Goal: Task Accomplishment & Management: Complete application form

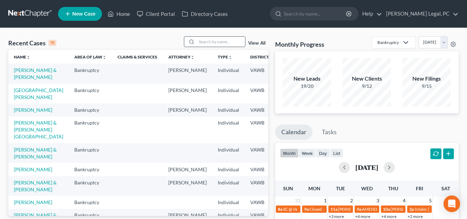
click at [212, 39] on input "search" at bounding box center [221, 42] width 48 height 10
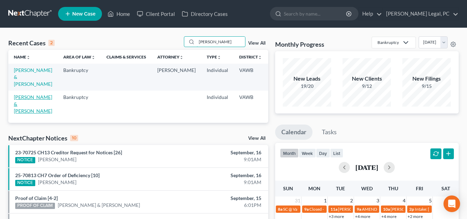
type input "[PERSON_NAME]"
click at [20, 99] on link "Pugh, Franklin & Stephanie" at bounding box center [33, 104] width 38 height 20
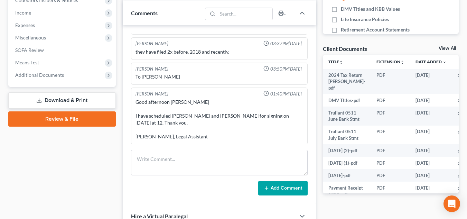
scroll to position [228, 0]
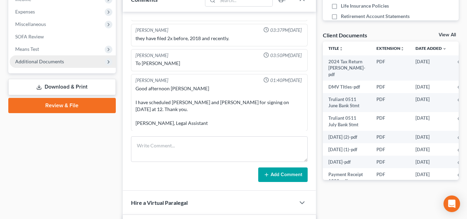
click at [72, 64] on span "Additional Documents" at bounding box center [63, 61] width 106 height 12
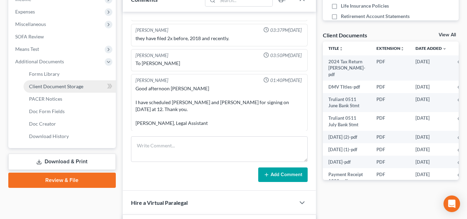
click at [62, 85] on span "Client Document Storage" at bounding box center [56, 86] width 54 height 6
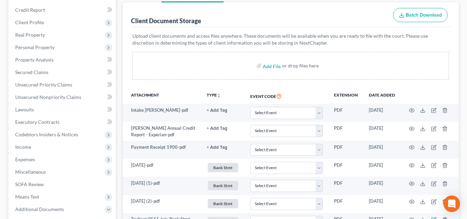
scroll to position [39, 0]
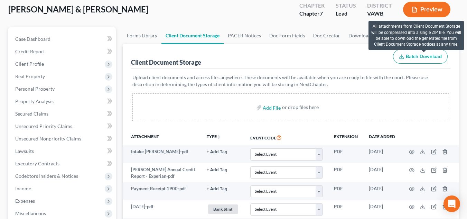
click at [416, 55] on span "Batch Download" at bounding box center [424, 57] width 36 height 6
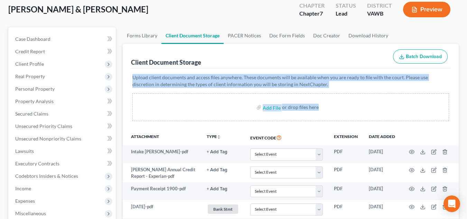
drag, startPoint x: 450, startPoint y: 47, endPoint x: 472, endPoint y: 171, distance: 125.5
click at [467, 171] on html "Home New Case Client Portal Directory Cases Farthing Legal, PC mikayla@farthing…" at bounding box center [233, 182] width 467 height 442
click at [415, 111] on div "Add File or drop files here" at bounding box center [290, 107] width 317 height 28
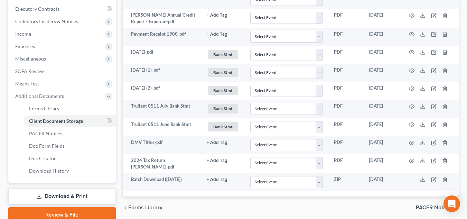
scroll to position [210, 0]
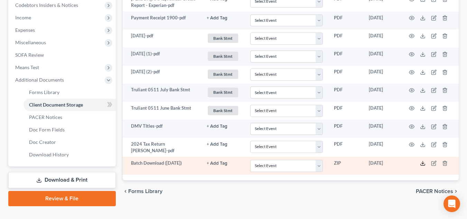
click at [425, 160] on icon at bounding box center [423, 163] width 6 height 6
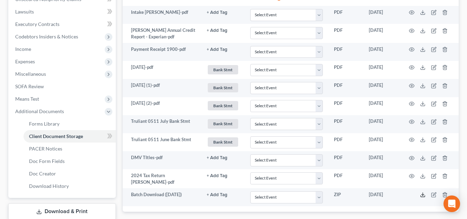
scroll to position [179, 0]
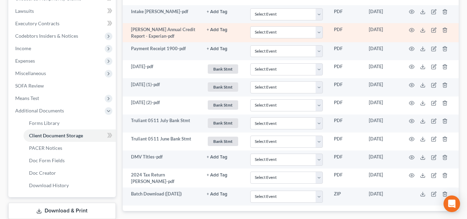
click at [408, 26] on td at bounding box center [430, 32] width 58 height 19
click at [412, 29] on icon "button" at bounding box center [412, 30] width 6 height 6
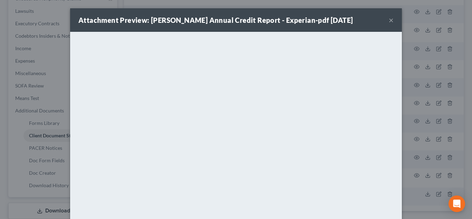
click at [389, 21] on button "×" at bounding box center [391, 20] width 5 height 8
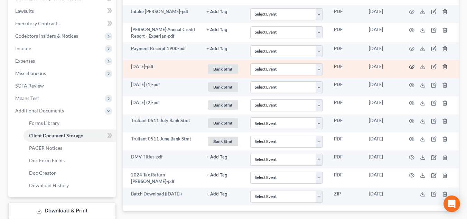
click at [412, 67] on icon "button" at bounding box center [412, 67] width 6 height 6
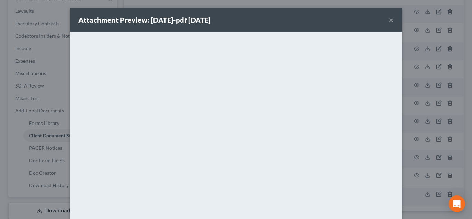
click at [389, 21] on button "×" at bounding box center [391, 20] width 5 height 8
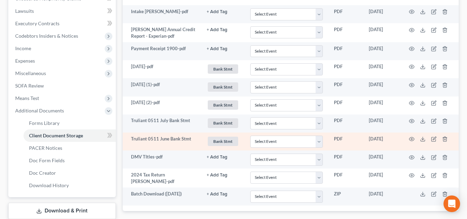
click at [171, 149] on td "Truliant 0511 June Bank Stmt" at bounding box center [162, 141] width 79 height 18
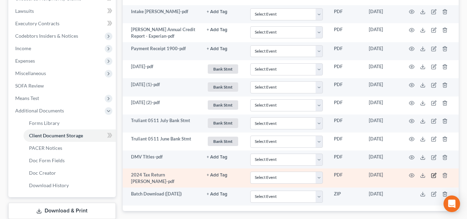
click at [432, 175] on icon "button" at bounding box center [434, 176] width 6 height 6
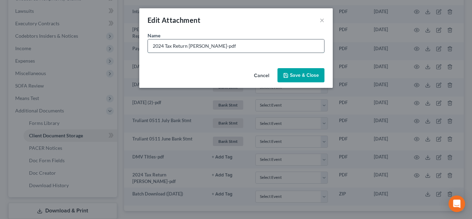
drag, startPoint x: 215, startPoint y: 45, endPoint x: 166, endPoint y: 46, distance: 49.5
click at [166, 46] on input "2024 Tax Return Pugh-pdf" at bounding box center [236, 45] width 176 height 13
type input "2024 Federal & State Tax Return"
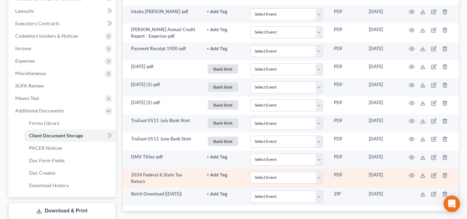
click at [232, 178] on link "+ Add Tag" at bounding box center [223, 175] width 33 height 7
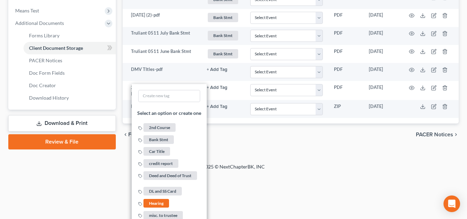
scroll to position [332, 0]
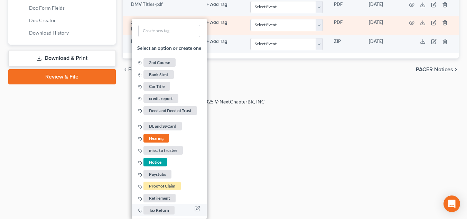
click at [163, 208] on span "Tax Return" at bounding box center [159, 210] width 31 height 9
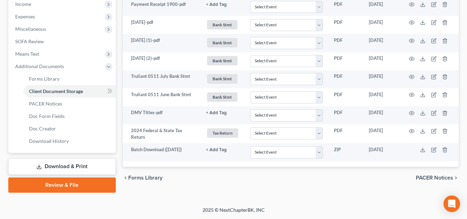
scroll to position [223, 0]
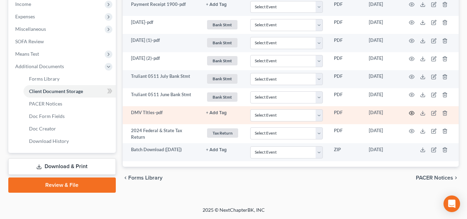
click at [412, 113] on icon "button" at bounding box center [412, 113] width 6 height 6
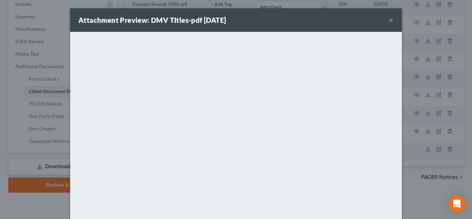
click at [389, 23] on button "×" at bounding box center [391, 20] width 5 height 8
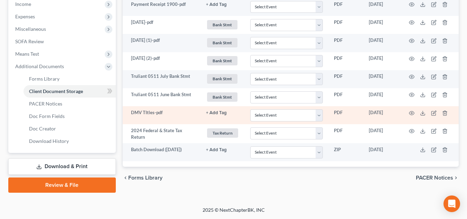
click at [217, 112] on button "+ Add Tag" at bounding box center [216, 113] width 21 height 4
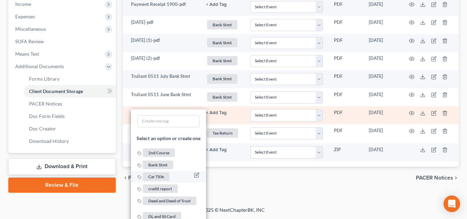
click at [157, 173] on span "Car Title" at bounding box center [156, 176] width 27 height 9
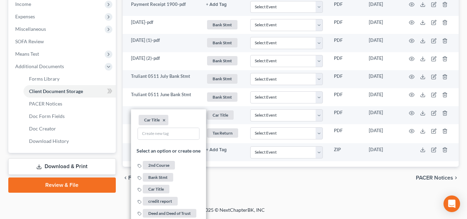
click at [274, 197] on div "Petition Navigation Case Dashboard Payments Invoices Payments Payments Credit R…" at bounding box center [233, 20] width 451 height 355
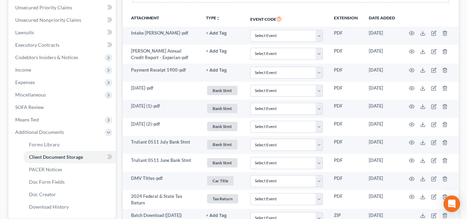
scroll to position [152, 0]
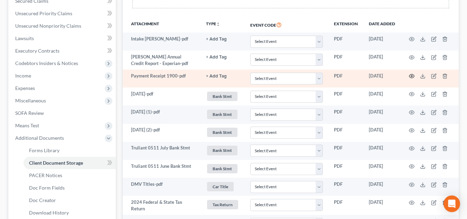
click at [412, 78] on icon "button" at bounding box center [412, 76] width 5 height 4
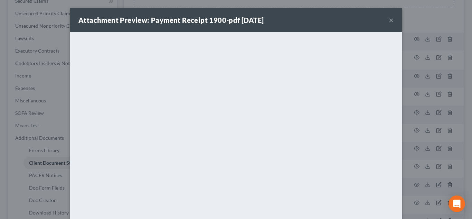
click at [389, 21] on button "×" at bounding box center [391, 20] width 5 height 8
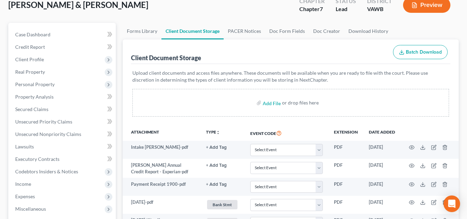
scroll to position [19, 0]
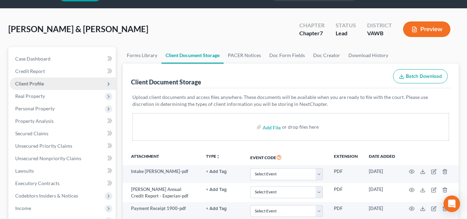
click at [53, 86] on span "Client Profile" at bounding box center [63, 83] width 106 height 12
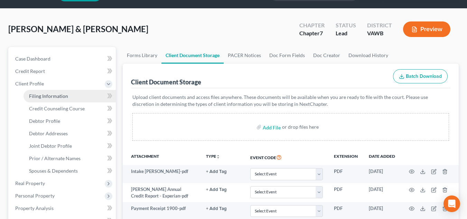
click at [50, 94] on span "Filing Information" at bounding box center [48, 96] width 39 height 6
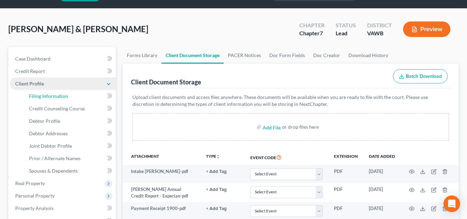
select select "1"
select select "0"
select select "48"
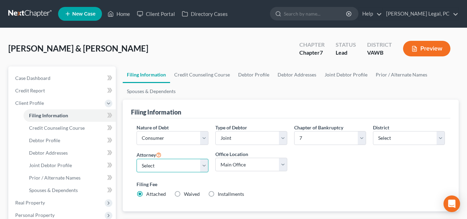
click at [173, 168] on select "Select Shane Hiatt - VAWB Scot Farthing - VAWB" at bounding box center [173, 166] width 72 height 14
select select "0"
click at [137, 159] on select "Select Shane Hiatt - VAWB Scot Farthing - VAWB" at bounding box center [173, 166] width 72 height 14
click at [219, 73] on link "Credit Counseling Course" at bounding box center [202, 74] width 64 height 17
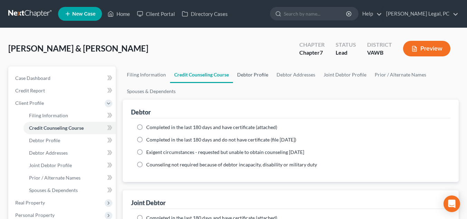
click at [257, 76] on link "Debtor Profile" at bounding box center [252, 74] width 39 height 17
select select "1"
select select "0"
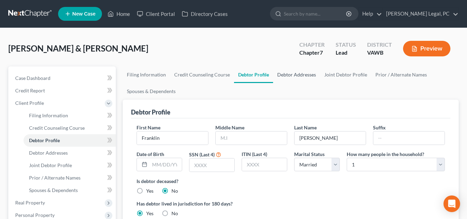
click at [303, 73] on link "Debtor Addresses" at bounding box center [296, 74] width 47 height 17
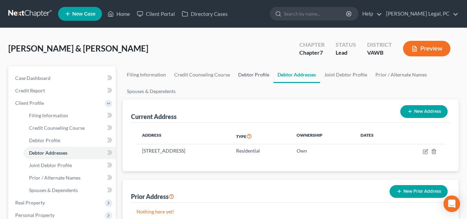
click at [243, 77] on link "Debtor Profile" at bounding box center [253, 74] width 39 height 17
select select "1"
select select "0"
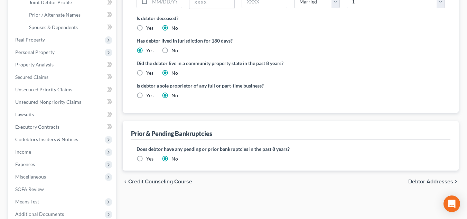
scroll to position [171, 0]
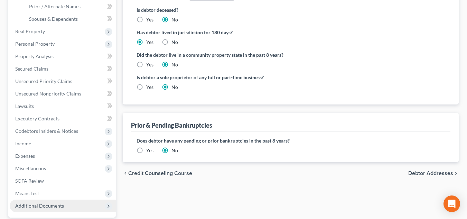
click at [66, 204] on span "Additional Documents" at bounding box center [63, 206] width 106 height 12
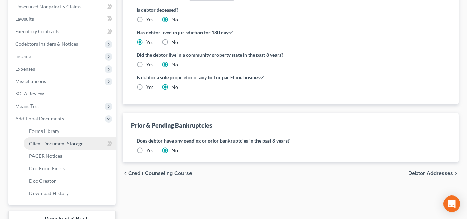
click at [59, 142] on span "Client Document Storage" at bounding box center [56, 143] width 54 height 6
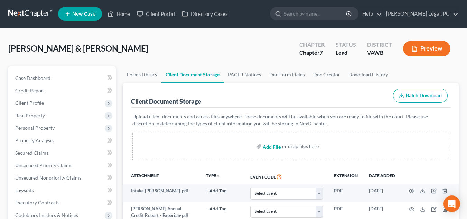
click at [274, 147] on input "file" at bounding box center [271, 146] width 17 height 12
type input "C:\fakepath\Creditors .pdf"
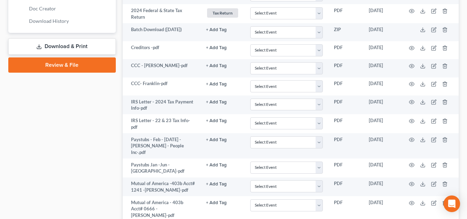
scroll to position [345, 0]
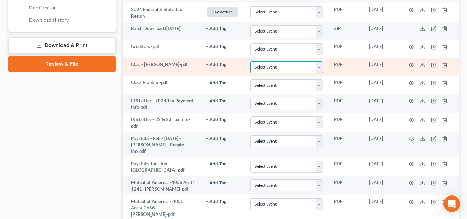
click at [262, 67] on select "Select Event Certificate of Credit Counseling" at bounding box center [286, 67] width 73 height 12
select select "0"
click at [250, 61] on select "Select Event Certificate of Credit Counseling" at bounding box center [286, 67] width 73 height 12
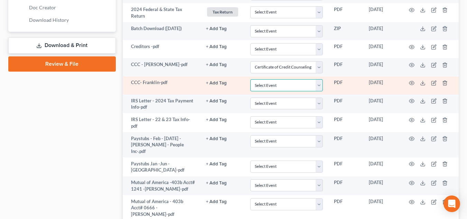
click at [270, 84] on select "Select Event Certificate of Credit Counseling" at bounding box center [286, 85] width 73 height 12
select select "0"
click at [250, 79] on select "Select Event Certificate of Credit Counseling" at bounding box center [286, 85] width 73 height 12
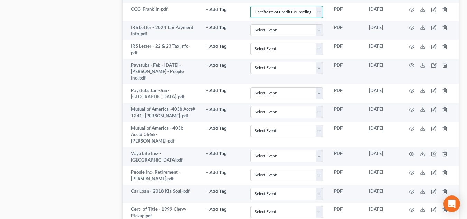
scroll to position [419, 0]
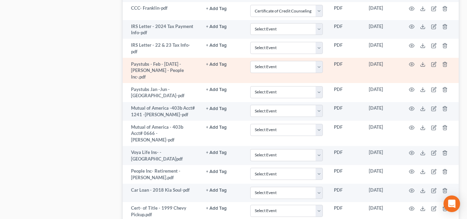
click at [220, 64] on button "+ Add Tag" at bounding box center [216, 64] width 21 height 4
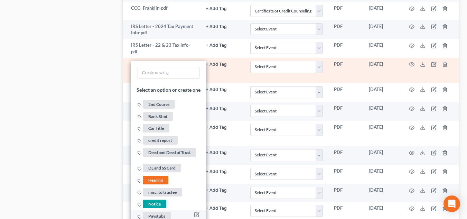
click at [152, 215] on span "Paystubs" at bounding box center [157, 215] width 28 height 9
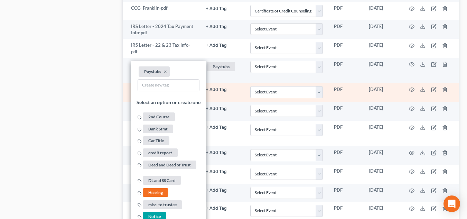
click at [238, 90] on td "+ Add Tag Select an option or create one 2nd Course Bank Stmt Car Title credit …" at bounding box center [223, 92] width 44 height 19
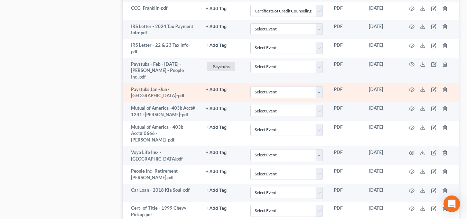
click at [214, 88] on button "+ Add Tag" at bounding box center [216, 90] width 21 height 4
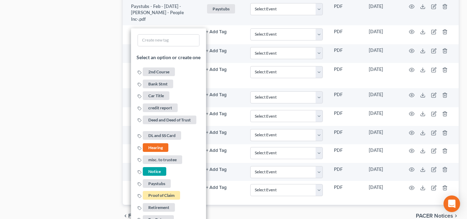
scroll to position [483, 0]
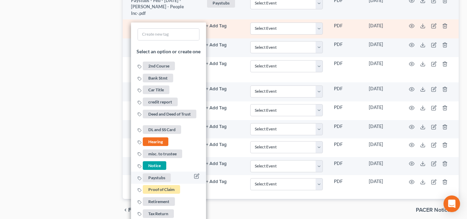
click at [159, 173] on span "Paystubs" at bounding box center [157, 177] width 28 height 9
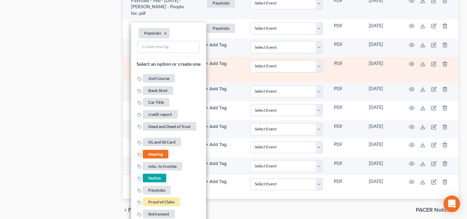
click at [231, 63] on td "+ Add Tag Select an option or create one 2nd Course Bank Stmt Car Title credit …" at bounding box center [223, 69] width 44 height 25
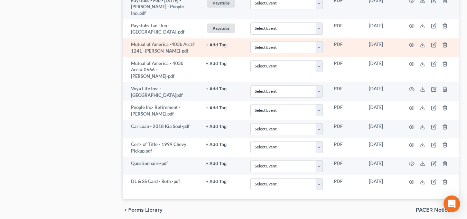
click at [219, 43] on button "+ Add Tag" at bounding box center [216, 45] width 21 height 4
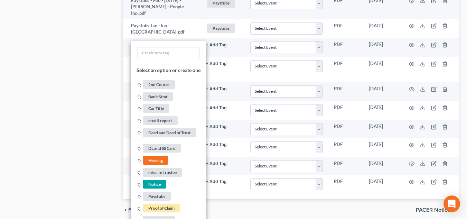
scroll to position [498, 0]
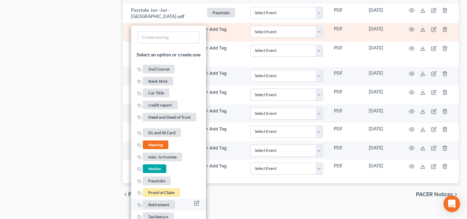
click at [160, 200] on span "Retirement" at bounding box center [159, 204] width 32 height 9
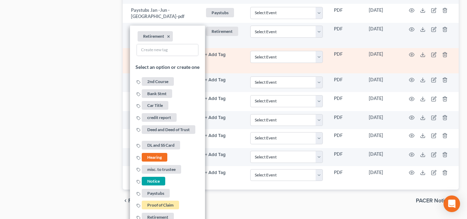
click at [220, 53] on button "+ Add Tag" at bounding box center [215, 55] width 21 height 4
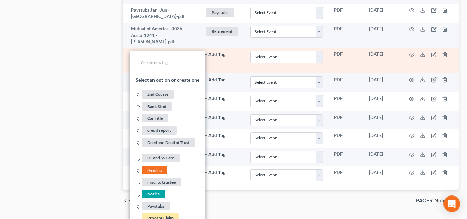
scroll to position [497, 0]
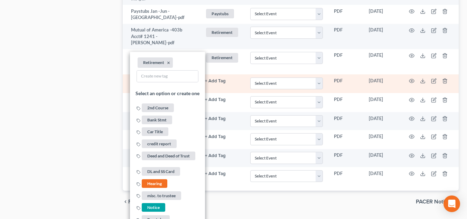
click at [234, 74] on td "+ Add Tag Select an option or create one 2nd Course Bank Stmt Car Title credit …" at bounding box center [222, 83] width 45 height 19
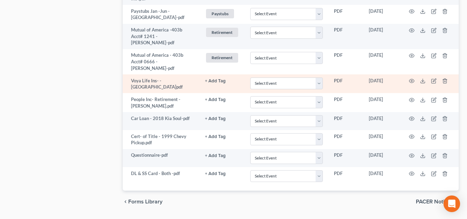
click at [215, 79] on button "+ Add Tag" at bounding box center [215, 81] width 21 height 4
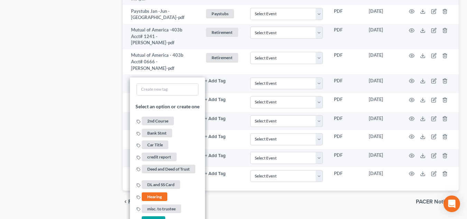
scroll to position [536, 0]
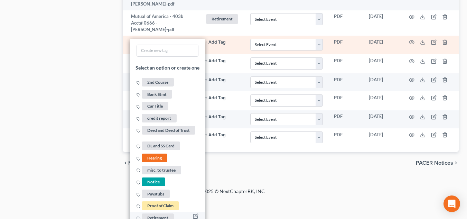
click at [158, 213] on span "Retirement" at bounding box center [158, 217] width 32 height 9
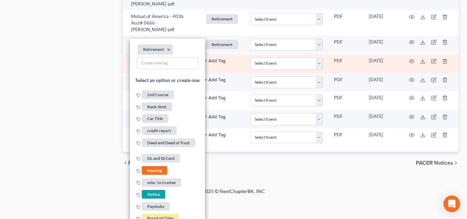
click at [226, 54] on td "+ Add Tag Select an option or create one 2nd Course Bank Stmt Car Title credit …" at bounding box center [222, 63] width 45 height 19
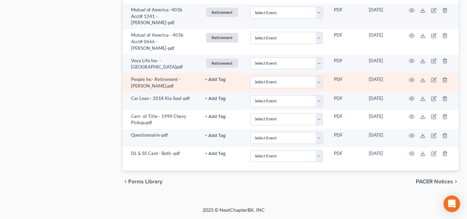
scroll to position [497, 0]
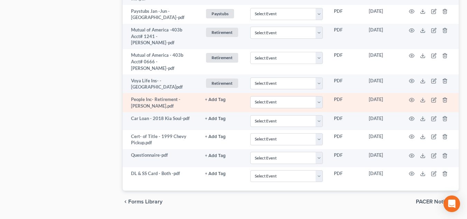
click at [212, 98] on button "+ Add Tag" at bounding box center [215, 100] width 21 height 4
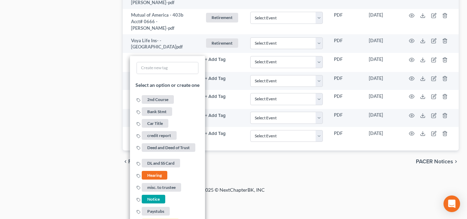
scroll to position [554, 0]
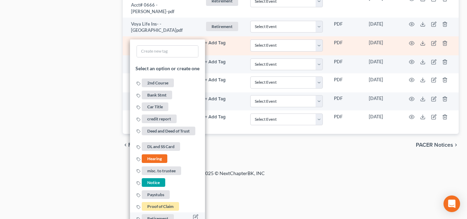
click at [146, 214] on span "Retirement" at bounding box center [158, 218] width 32 height 9
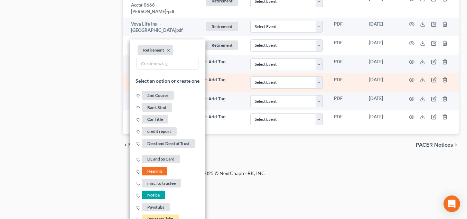
click at [235, 73] on td "+ Add Tag Select an option or create one 2nd Course Bank Stmt Car Title credit …" at bounding box center [222, 82] width 45 height 19
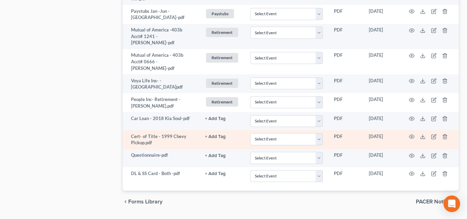
click at [217, 135] on button "+ Add Tag" at bounding box center [215, 137] width 21 height 4
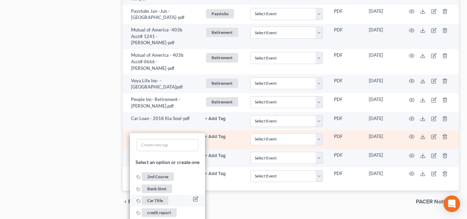
click at [155, 196] on span "Car Title" at bounding box center [155, 200] width 27 height 9
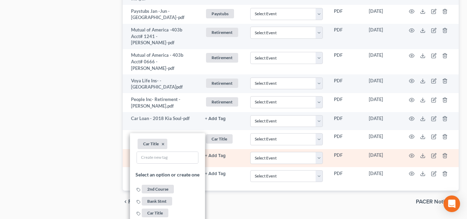
click at [232, 152] on link "+ Add Tag" at bounding box center [222, 155] width 34 height 7
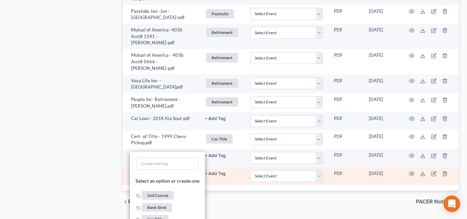
click at [217, 172] on button "+ Add Tag" at bounding box center [215, 174] width 21 height 4
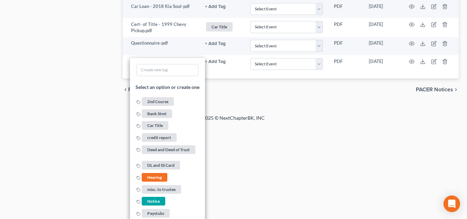
scroll to position [628, 0]
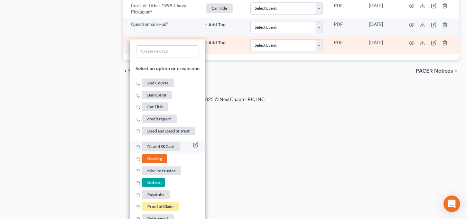
click at [163, 142] on span "DL and SS Card" at bounding box center [161, 146] width 38 height 9
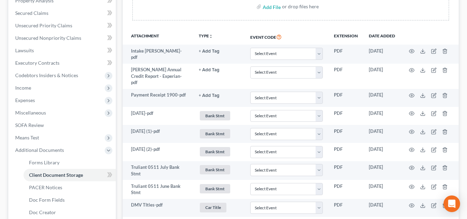
scroll to position [117, 0]
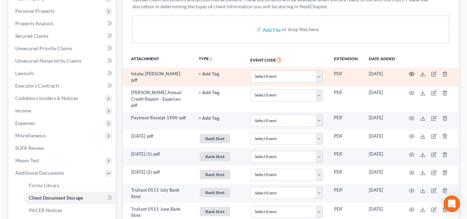
click at [412, 74] on circle "button" at bounding box center [411, 73] width 1 height 1
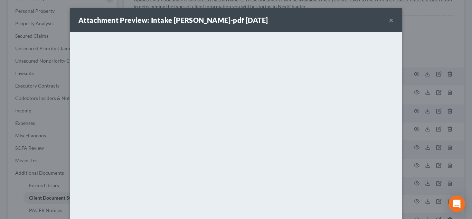
click at [391, 22] on button "×" at bounding box center [391, 20] width 5 height 8
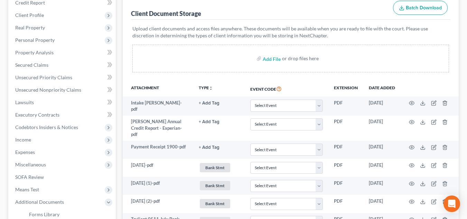
scroll to position [0, 0]
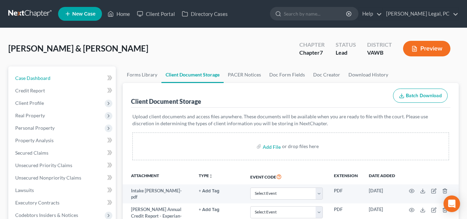
drag, startPoint x: 67, startPoint y: 74, endPoint x: 338, endPoint y: 58, distance: 272.0
click at [67, 74] on link "Case Dashboard" at bounding box center [63, 78] width 106 height 12
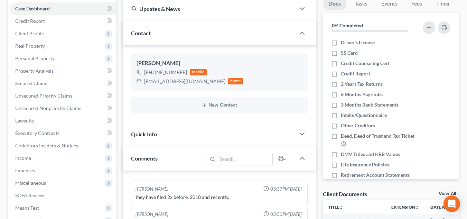
scroll to position [76, 0]
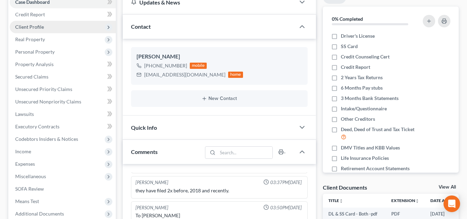
click at [43, 24] on span "Client Profile" at bounding box center [29, 27] width 29 height 6
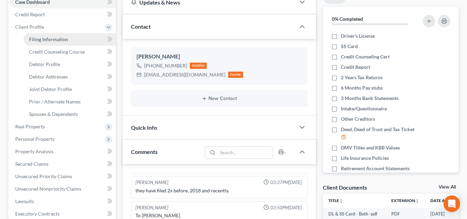
click at [52, 39] on span "Filing Information" at bounding box center [48, 39] width 39 height 6
select select "1"
select select "0"
select select "84"
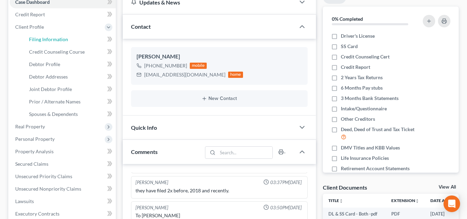
select select "0"
select select "48"
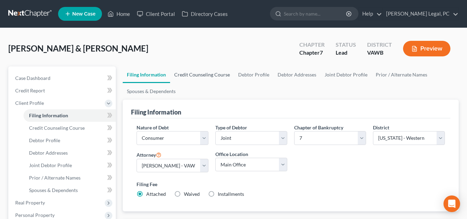
click at [213, 76] on link "Credit Counseling Course" at bounding box center [202, 74] width 64 height 17
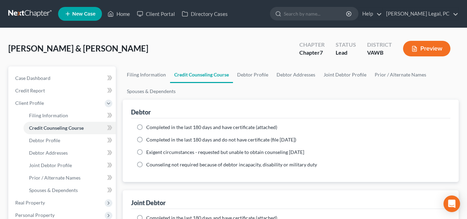
click at [197, 126] on span "Completed in the last 180 days and have certificate (attached)" at bounding box center [211, 127] width 131 height 6
click at [154, 126] on input "Completed in the last 180 days and have certificate (attached)" at bounding box center [151, 126] width 4 height 4
radio input "true"
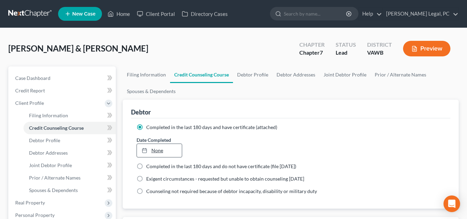
click at [162, 149] on link "None" at bounding box center [159, 150] width 45 height 13
type input "9/16/2025"
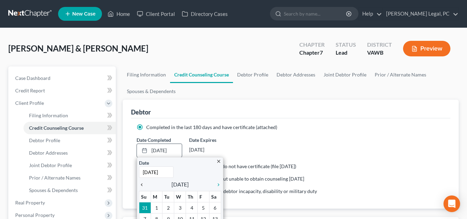
click at [141, 186] on icon "chevron_left" at bounding box center [143, 185] width 9 height 6
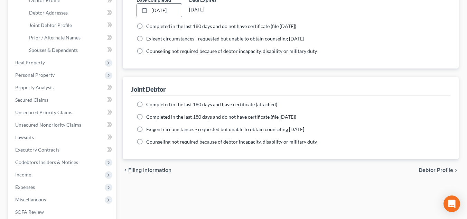
scroll to position [170, 0]
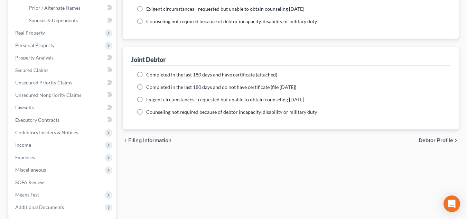
click at [192, 75] on span "Completed in the last 180 days and have certificate (attached)" at bounding box center [211, 75] width 131 height 6
click at [154, 75] on input "Completed in the last 180 days and have certificate (attached)" at bounding box center [151, 73] width 4 height 4
radio input "true"
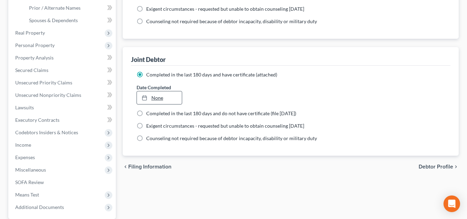
click at [171, 100] on link "None" at bounding box center [159, 97] width 45 height 13
type input "9/16/2025"
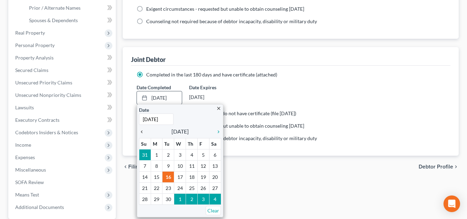
click at [143, 133] on icon "chevron_left" at bounding box center [143, 132] width 9 height 6
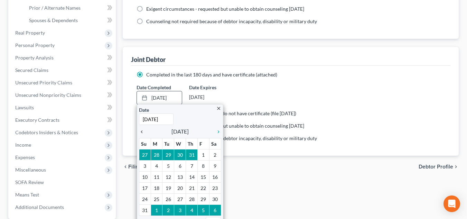
click at [143, 133] on icon "chevron_left" at bounding box center [143, 132] width 9 height 6
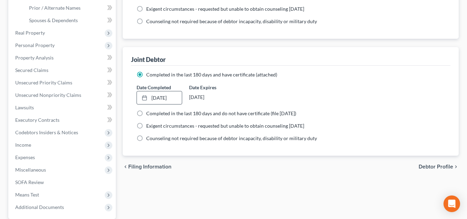
click at [255, 167] on div "chevron_left Filing Information Debtor Profile chevron_right" at bounding box center [291, 167] width 336 height 22
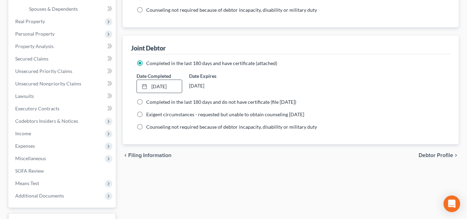
click at [440, 154] on span "Debtor Profile" at bounding box center [436, 156] width 35 height 6
select select "1"
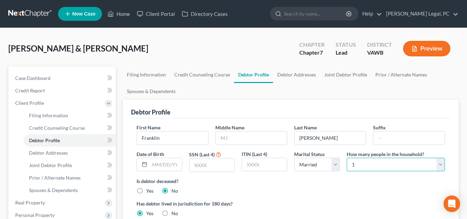
click at [405, 166] on select "Select 1 2 3 4 5 6 7 8 9 10 11 12 13 14 15 16 17 18 19 20" at bounding box center [396, 165] width 98 height 14
select select "2"
click at [347, 158] on select "Select 1 2 3 4 5 6 7 8 9 10 11 12 13 14 15 16 17 18 19 20" at bounding box center [396, 165] width 98 height 14
click at [218, 138] on input "text" at bounding box center [251, 137] width 71 height 13
type input "D"
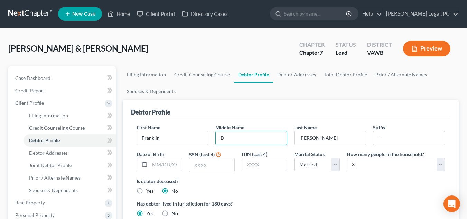
click at [218, 150] on div "SSN (Last 4)" at bounding box center [212, 161] width 53 height 22
click at [222, 165] on input "text" at bounding box center [212, 164] width 45 height 13
type input "7158"
click at [340, 74] on link "Joint Debtor Profile" at bounding box center [345, 74] width 51 height 17
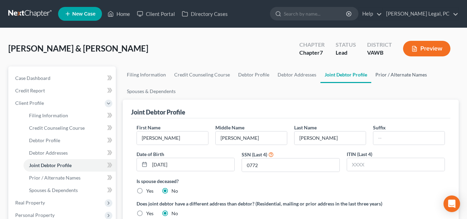
click at [400, 72] on link "Prior / Alternate Names" at bounding box center [401, 74] width 60 height 17
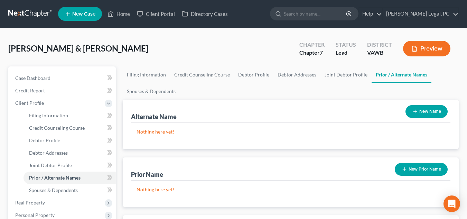
click at [419, 115] on button "New Name" at bounding box center [427, 111] width 42 height 13
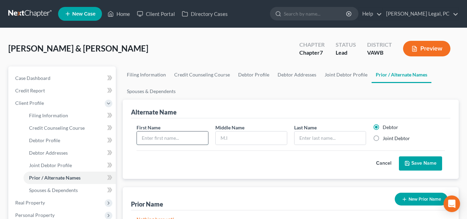
click at [192, 139] on input "text" at bounding box center [172, 137] width 71 height 13
type input "Stephanie"
type input "E."
type input "Pugh"
click at [383, 139] on label "Joint Debtor" at bounding box center [396, 138] width 27 height 7
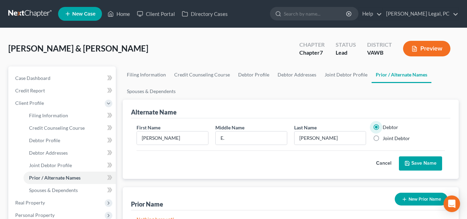
click at [386, 139] on input "Joint Debtor" at bounding box center [388, 137] width 4 height 4
radio input "true"
radio input "false"
click at [418, 162] on button "Save Name" at bounding box center [420, 163] width 43 height 15
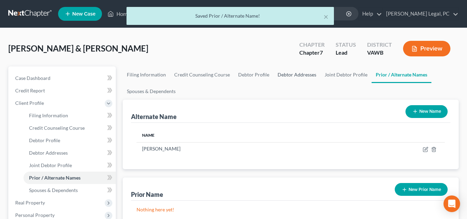
click at [309, 81] on link "Debtor Addresses" at bounding box center [297, 74] width 47 height 17
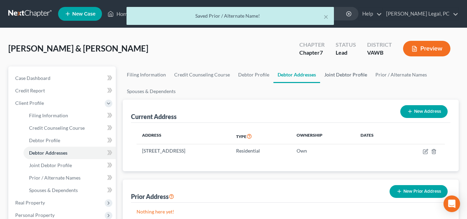
click at [340, 80] on link "Joint Debtor Profile" at bounding box center [345, 74] width 51 height 17
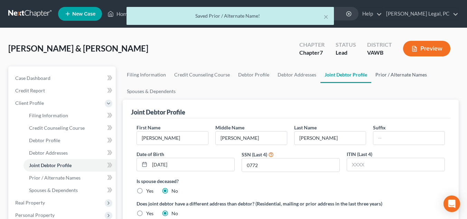
click at [400, 77] on link "Prior / Alternate Names" at bounding box center [401, 74] width 60 height 17
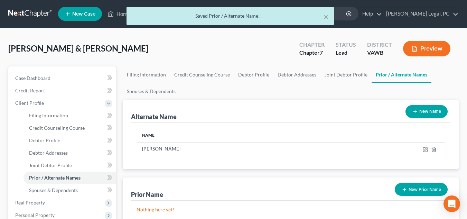
click at [400, 77] on link "Prior / Alternate Names" at bounding box center [402, 74] width 60 height 17
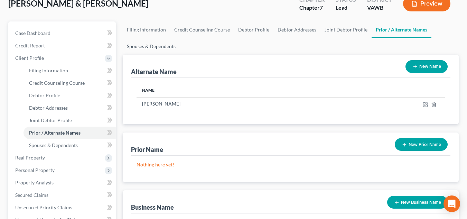
click at [175, 46] on link "Spouses & Dependents" at bounding box center [151, 46] width 57 height 17
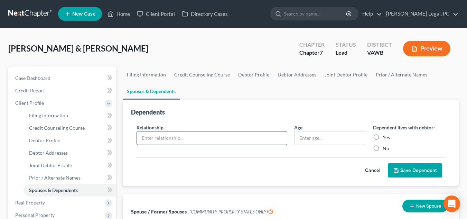
click at [260, 143] on input "text" at bounding box center [212, 137] width 150 height 13
type input "son"
type input "19"
click at [383, 134] on label "Yes" at bounding box center [386, 137] width 7 height 7
click at [386, 134] on input "Yes" at bounding box center [388, 136] width 4 height 4
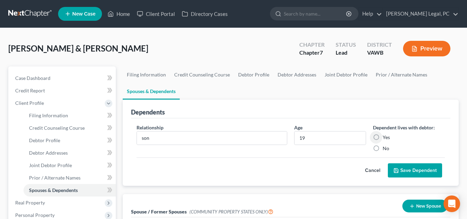
radio input "true"
click at [425, 171] on button "Save Dependent" at bounding box center [415, 170] width 54 height 15
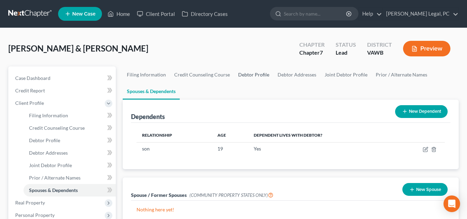
click at [250, 76] on link "Debtor Profile" at bounding box center [253, 74] width 39 height 17
select select "1"
select select "2"
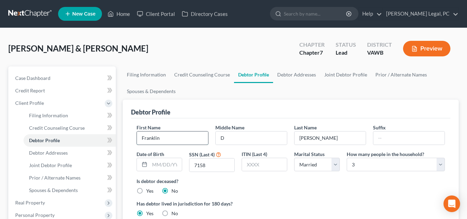
drag, startPoint x: 172, startPoint y: 137, endPoint x: 194, endPoint y: 135, distance: 21.9
click at [172, 137] on input "Franklin" at bounding box center [172, 137] width 71 height 13
click at [239, 141] on input "D" at bounding box center [251, 137] width 71 height 13
type input "David"
click at [297, 183] on label "Is debtor deceased?" at bounding box center [291, 180] width 309 height 7
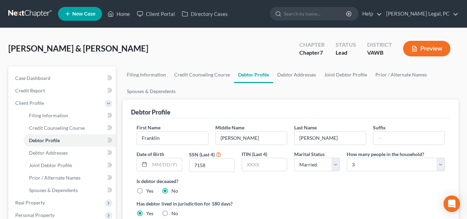
click at [200, 91] on ul "Filing Information Credit Counseling Course Debtor Profile Debtor Addresses Joi…" at bounding box center [291, 82] width 336 height 33
click at [342, 75] on link "Joint Debtor Profile" at bounding box center [345, 74] width 51 height 17
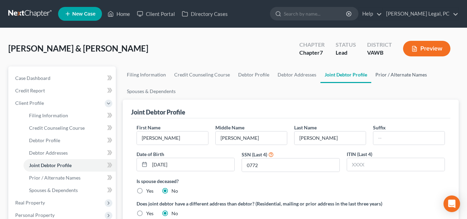
click at [378, 73] on link "Prior / Alternate Names" at bounding box center [401, 74] width 60 height 17
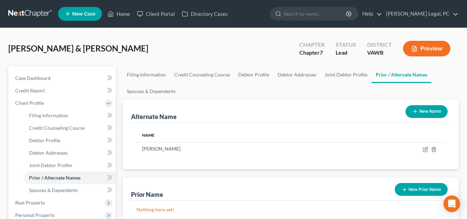
click at [420, 117] on button "New Name" at bounding box center [427, 111] width 42 height 13
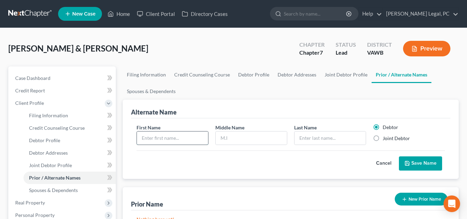
click at [171, 135] on input "text" at bounding box center [172, 137] width 71 height 13
type input "Stephanie"
type input "Marie Edwards"
type input "Pugh"
click at [404, 137] on label "Joint Debtor" at bounding box center [396, 138] width 27 height 7
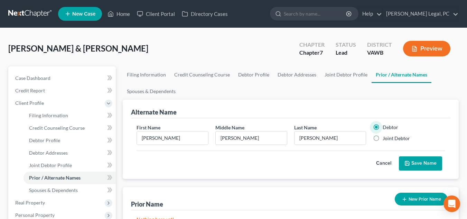
click at [390, 137] on input "Joint Debtor" at bounding box center [388, 137] width 4 height 4
radio input "true"
radio input "false"
click at [414, 154] on div "Cancel Save Name" at bounding box center [291, 160] width 309 height 20
click at [415, 159] on button "Save Name" at bounding box center [420, 163] width 43 height 15
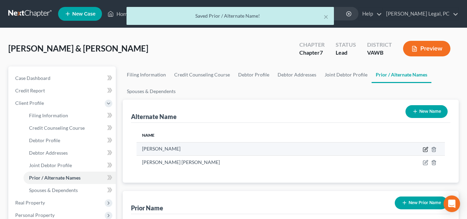
click at [426, 150] on icon at bounding box center [426, 148] width 3 height 3
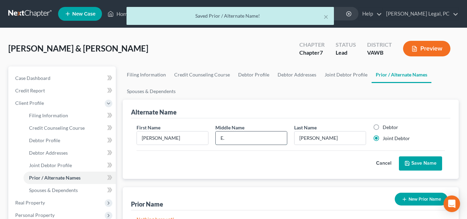
click at [245, 137] on input "E." at bounding box center [251, 137] width 71 height 13
click at [386, 164] on button "Cancel" at bounding box center [384, 164] width 30 height 14
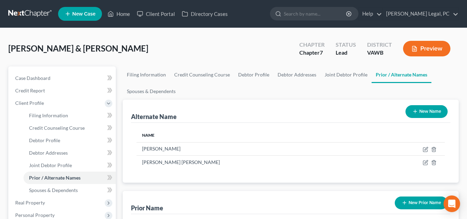
click at [206, 105] on div "Alternate Name New Name" at bounding box center [291, 111] width 320 height 23
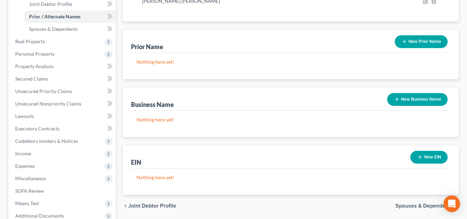
scroll to position [162, 0]
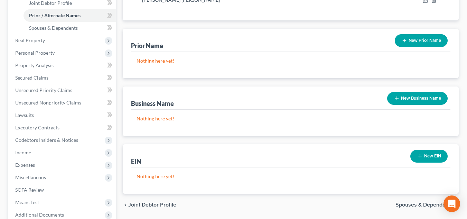
click at [397, 101] on icon "button" at bounding box center [397, 98] width 6 height 6
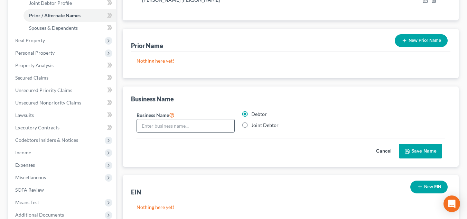
click at [210, 122] on input "text" at bounding box center [186, 125] width 98 height 13
type input "Home Publishing"
click at [429, 150] on button "Save Name" at bounding box center [420, 151] width 43 height 15
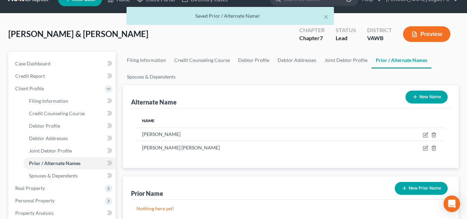
scroll to position [14, 0]
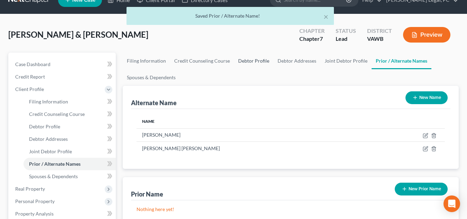
click at [266, 56] on link "Debtor Profile" at bounding box center [253, 61] width 39 height 17
select select "1"
select select "2"
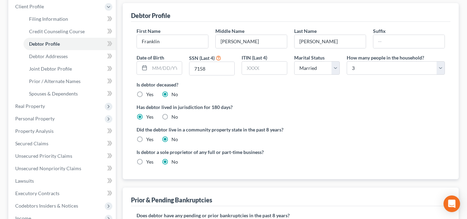
scroll to position [93, 0]
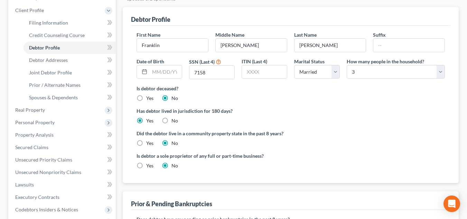
click at [146, 97] on label "Yes" at bounding box center [149, 98] width 7 height 7
click at [149, 97] on input "Yes" at bounding box center [151, 97] width 4 height 4
radio input "true"
click at [172, 101] on label "No" at bounding box center [175, 98] width 7 height 7
click at [174, 99] on input "No" at bounding box center [176, 97] width 4 height 4
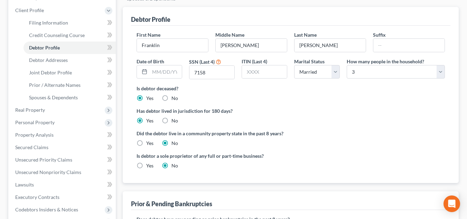
radio input "true"
radio input "false"
click at [146, 165] on label "Yes" at bounding box center [149, 165] width 7 height 7
click at [149, 165] on input "Yes" at bounding box center [151, 164] width 4 height 4
radio input "true"
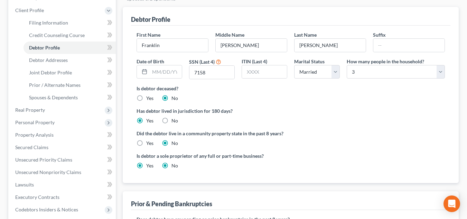
radio input "false"
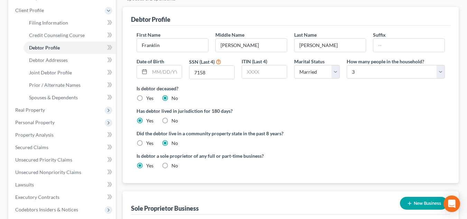
scroll to position [176, 0]
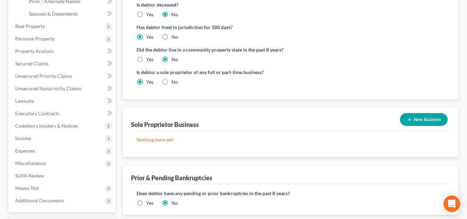
click at [424, 120] on button "New Business" at bounding box center [424, 119] width 48 height 13
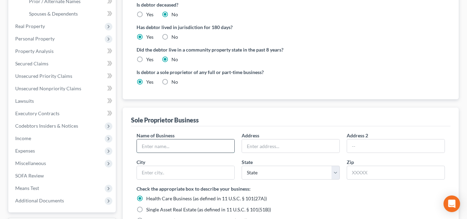
click at [195, 147] on input "text" at bounding box center [186, 145] width 98 height 13
type input "Home Publishing"
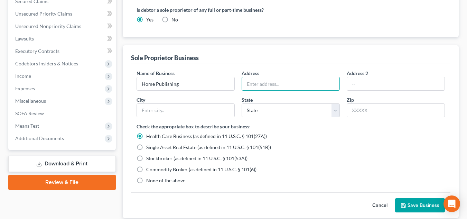
scroll to position [249, 0]
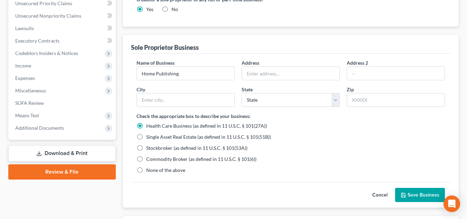
click at [165, 170] on span "None of the above" at bounding box center [165, 170] width 39 height 6
click at [154, 170] on input "None of the above" at bounding box center [151, 169] width 4 height 4
radio input "true"
radio input "false"
click at [299, 76] on input "text" at bounding box center [291, 73] width 98 height 13
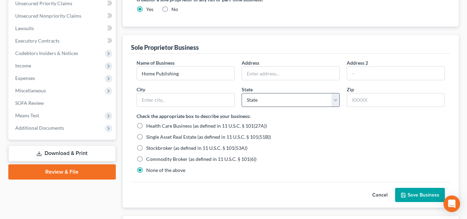
drag, startPoint x: 204, startPoint y: 86, endPoint x: 292, endPoint y: 96, distance: 88.4
click at [204, 86] on div "City" at bounding box center [185, 96] width 105 height 21
click at [321, 77] on input "text" at bounding box center [291, 73] width 98 height 13
type input "941 Rose Hill Road"
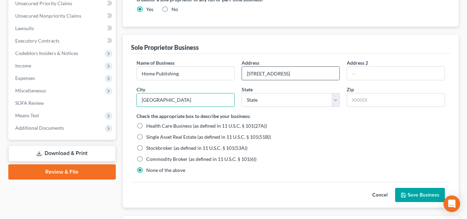
type input "Wytheville"
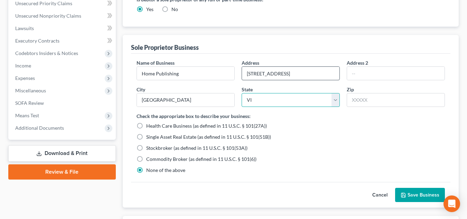
select select "48"
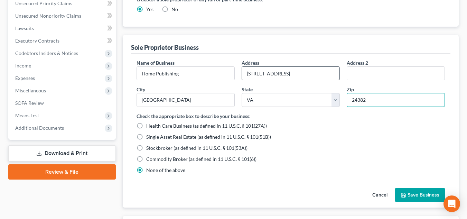
type input "24382"
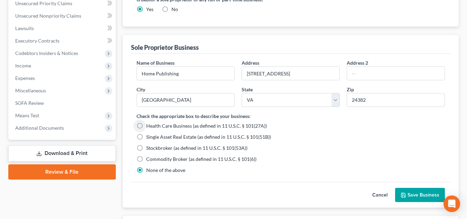
click at [434, 192] on button "Save Business" at bounding box center [420, 195] width 50 height 15
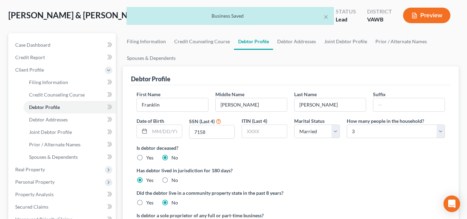
scroll to position [31, 0]
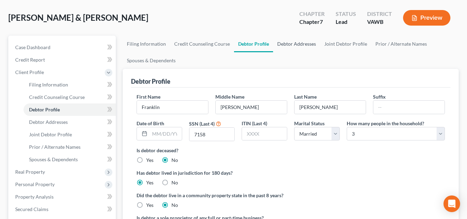
click at [300, 44] on link "Debtor Addresses" at bounding box center [296, 44] width 47 height 17
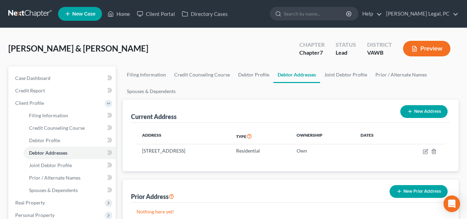
click at [198, 102] on div "Current Address New Address" at bounding box center [291, 111] width 320 height 23
click at [61, 205] on span "Real Property" at bounding box center [63, 202] width 106 height 12
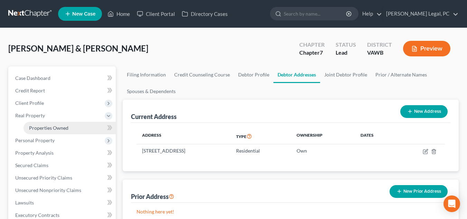
click at [67, 131] on link "Properties Owned" at bounding box center [70, 128] width 92 height 12
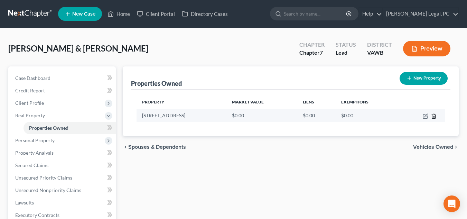
click at [434, 113] on icon "button" at bounding box center [434, 116] width 6 height 6
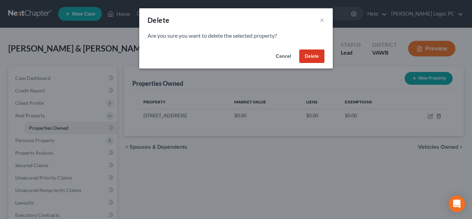
click at [308, 55] on button "Delete" at bounding box center [312, 56] width 25 height 14
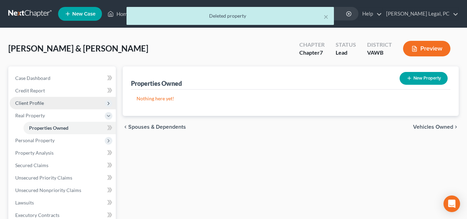
click at [57, 104] on span "Client Profile" at bounding box center [63, 103] width 106 height 12
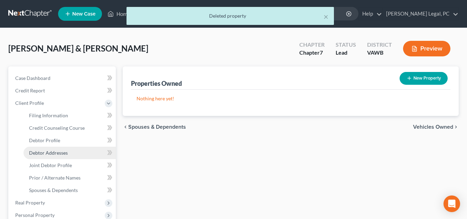
click at [67, 149] on link "Debtor Addresses" at bounding box center [70, 153] width 92 height 12
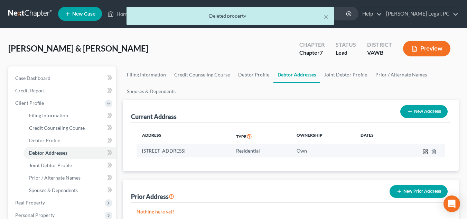
click at [425, 153] on icon "button" at bounding box center [426, 152] width 6 height 6
select select "48"
select select "0"
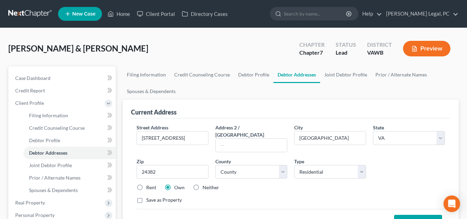
click at [148, 184] on label "Rent" at bounding box center [151, 187] width 10 height 7
click at [149, 184] on input "Rent" at bounding box center [151, 186] width 4 height 4
radio input "true"
click at [421, 215] on button "Save Address" at bounding box center [418, 222] width 48 height 15
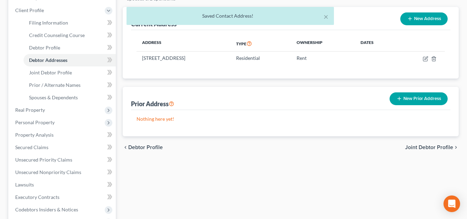
scroll to position [94, 0]
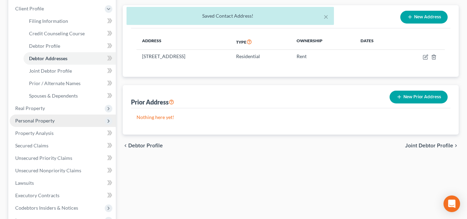
click at [76, 120] on span "Personal Property" at bounding box center [63, 120] width 106 height 12
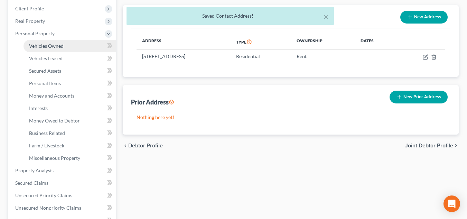
click at [56, 50] on link "Vehicles Owned" at bounding box center [70, 46] width 92 height 12
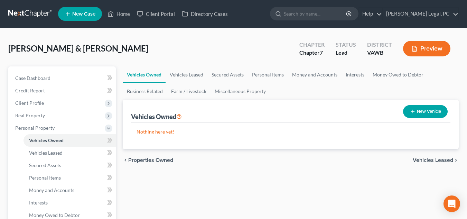
click at [233, 127] on div "Nothing here yet! Vehicle Market Value Liens Exemptions" at bounding box center [291, 136] width 320 height 26
click at [349, 111] on div "Vehicles Owned New Vehicle" at bounding box center [291, 111] width 320 height 23
click at [203, 136] on div "Nothing here yet! Vehicle Market Value Liens Exemptions" at bounding box center [291, 136] width 320 height 26
click at [302, 83] on ul "Vehicles Owned Vehicles Leased Secured Assets Personal Items Money and Accounts…" at bounding box center [291, 82] width 336 height 33
click at [307, 76] on link "Money and Accounts" at bounding box center [315, 74] width 54 height 17
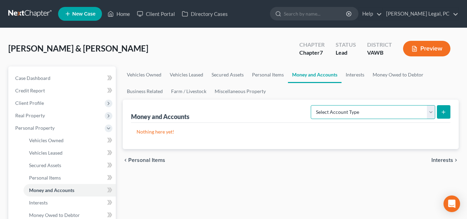
click at [340, 113] on select "Select Account Type Brokerage Cash on Hand Certificates of Deposit Checking Acc…" at bounding box center [373, 112] width 125 height 14
select select "checking"
click at [312, 105] on select "Select Account Type Brokerage Cash on Hand Certificates of Deposit Checking Acc…" at bounding box center [373, 112] width 125 height 14
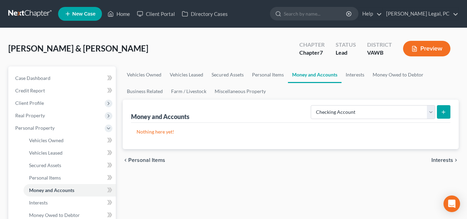
click at [443, 107] on button "submit" at bounding box center [443, 111] width 13 height 13
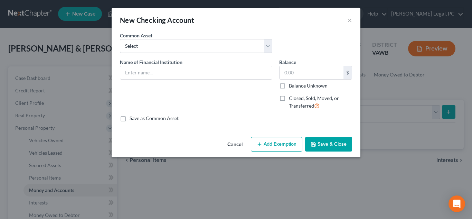
click at [212, 54] on div "Common Asset Select Truist (#1010)" at bounding box center [236, 45] width 239 height 27
click at [217, 71] on input "text" at bounding box center [196, 72] width 152 height 13
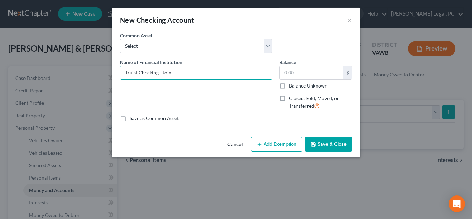
type input "Truist Checking - Joint"
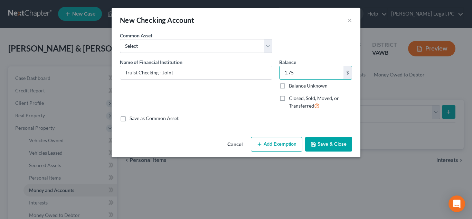
type input "1.75"
click at [263, 145] on icon "button" at bounding box center [260, 144] width 6 height 6
select select "2"
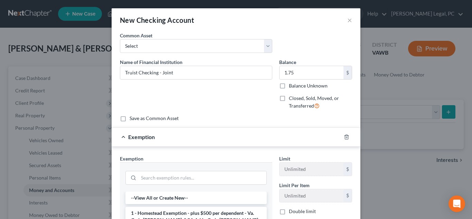
click at [270, 140] on div "Exemption" at bounding box center [227, 137] width 230 height 18
click at [346, 137] on icon "button" at bounding box center [347, 137] width 6 height 6
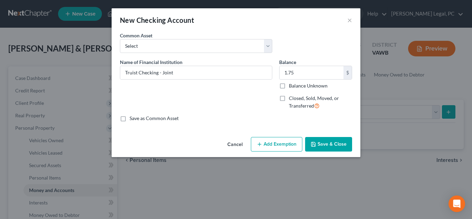
click at [328, 145] on button "Save & Close" at bounding box center [328, 144] width 47 height 15
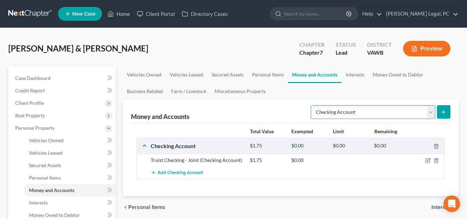
click at [391, 111] on select "Select Account Type Brokerage Cash on Hand Certificates of Deposit Checking Acc…" at bounding box center [373, 112] width 125 height 14
select select "cash_on_hand"
click at [312, 105] on select "Select Account Type Brokerage Cash on Hand Certificates of Deposit Checking Acc…" at bounding box center [373, 112] width 125 height 14
click at [442, 111] on icon "submit" at bounding box center [444, 112] width 6 height 6
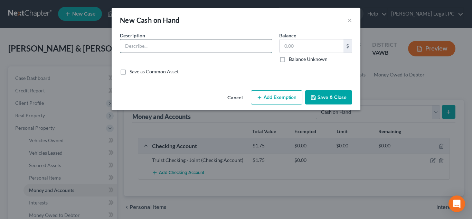
click at [242, 45] on input "text" at bounding box center [196, 45] width 152 height 13
type input "CAsh"
type input "75.00"
click at [283, 94] on button "Add Exemption" at bounding box center [277, 97] width 52 height 15
select select "2"
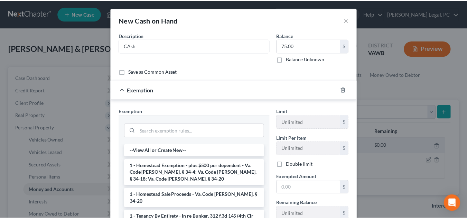
scroll to position [70, 0]
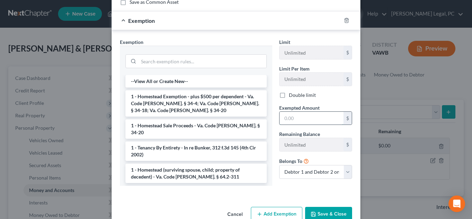
click at [305, 117] on input "text" at bounding box center [312, 118] width 64 height 13
type input "75.00"
click at [150, 109] on li "1 - Homestead Exemption - plus $500 per dependent - Va. Code Ann. § 34-4; Va. C…" at bounding box center [196, 103] width 141 height 26
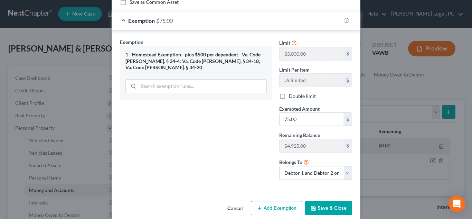
click at [319, 209] on button "Save & Close" at bounding box center [328, 208] width 47 height 15
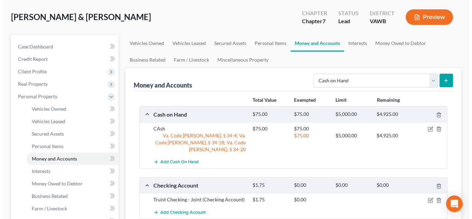
scroll to position [33, 0]
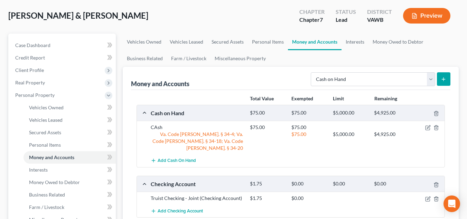
click at [374, 86] on form "Select Account Type Brokerage Cash on Hand Certificates of Deposit Checking Acc…" at bounding box center [381, 79] width 140 height 14
click at [217, 98] on div "Total Value Exempted Limit Remaining" at bounding box center [290, 99] width 315 height 12
click at [381, 84] on select "Select Account Type Brokerage Cash on Hand Certificates of Deposit Checking Acc…" at bounding box center [373, 79] width 125 height 14
select select "checking"
click at [312, 72] on select "Select Account Type Brokerage Cash on Hand Certificates of Deposit Checking Acc…" at bounding box center [373, 79] width 125 height 14
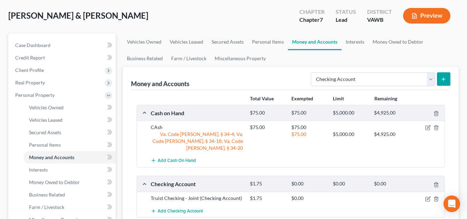
click at [449, 75] on button "submit" at bounding box center [443, 78] width 13 height 13
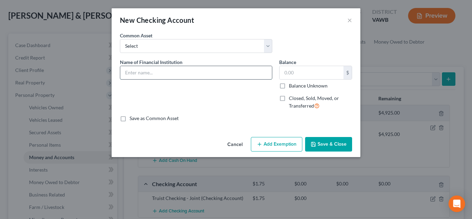
click at [208, 73] on input "text" at bounding box center [196, 72] width 152 height 13
type input "Truliant -Stephanie"
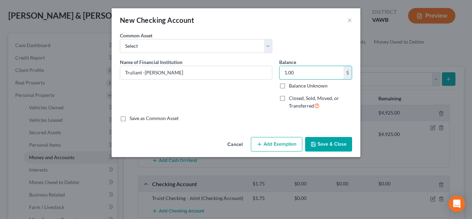
type input "1.00"
click at [330, 144] on button "Save & Close" at bounding box center [328, 144] width 47 height 15
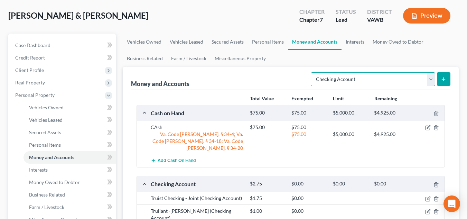
click at [424, 80] on select "Select Account Type Brokerage Cash on Hand Certificates of Deposit Checking Acc…" at bounding box center [373, 79] width 125 height 14
click at [312, 72] on select "Select Account Type Brokerage Cash on Hand Certificates of Deposit Checking Acc…" at bounding box center [373, 79] width 125 height 14
drag, startPoint x: 375, startPoint y: 80, endPoint x: 374, endPoint y: 84, distance: 3.9
click at [375, 80] on select "Select Account Type Brokerage Cash on Hand Certificates of Deposit Checking Acc…" at bounding box center [373, 79] width 125 height 14
select select "savings"
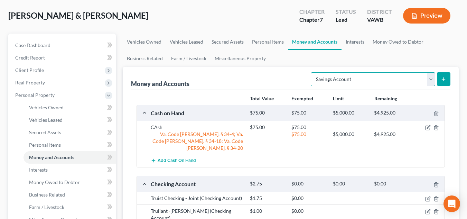
click at [312, 72] on select "Select Account Type Brokerage Cash on Hand Certificates of Deposit Checking Acc…" at bounding box center [373, 79] width 125 height 14
click at [446, 76] on icon "submit" at bounding box center [444, 79] width 6 height 6
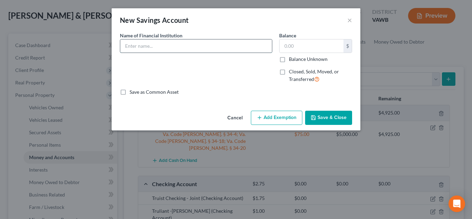
click at [205, 48] on input "text" at bounding box center [196, 45] width 152 height 13
type input "Truliant - Stephanie"
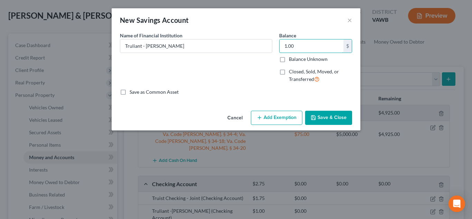
drag, startPoint x: 305, startPoint y: 44, endPoint x: 273, endPoint y: 40, distance: 32.1
click at [273, 40] on div "Name of Financial Institution * Truliant - Stephanie Balance 1.00 $ Balance Unk…" at bounding box center [236, 60] width 239 height 57
type input "5.00"
click at [289, 118] on button "Add Exemption" at bounding box center [277, 118] width 52 height 15
select select "2"
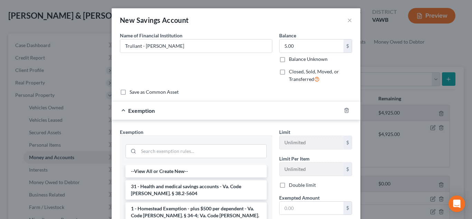
click at [187, 214] on li "1 - Homestead Exemption - plus $500 per dependent - Va. Code Ann. § 34-4; Va. C…" at bounding box center [196, 215] width 141 height 26
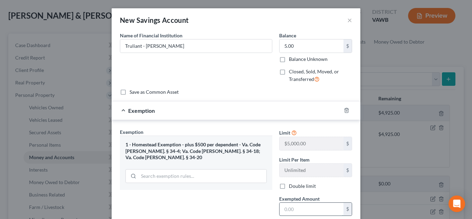
click at [311, 210] on input "text" at bounding box center [312, 209] width 64 height 13
type input "5.00"
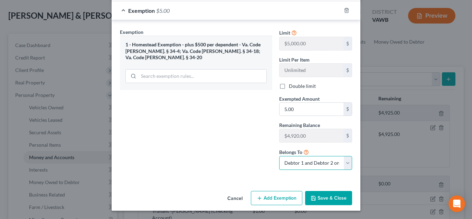
click at [321, 168] on select "Debtor 1 only Debtor 2 only Debtor 1 and Debtor 2 only" at bounding box center [315, 163] width 73 height 14
select select "1"
click at [279, 156] on select "Debtor 1 only Debtor 2 only Debtor 1 and Debtor 2 only" at bounding box center [315, 163] width 73 height 14
click at [315, 193] on button "Save & Close" at bounding box center [328, 198] width 47 height 15
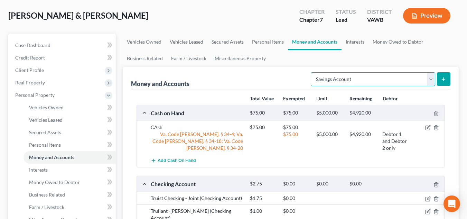
click at [410, 81] on select "Select Account Type Brokerage Cash on Hand Certificates of Deposit Checking Acc…" at bounding box center [373, 79] width 125 height 14
select select "other"
click at [312, 72] on select "Select Account Type Brokerage Cash on Hand Certificates of Deposit Checking Acc…" at bounding box center [373, 79] width 125 height 14
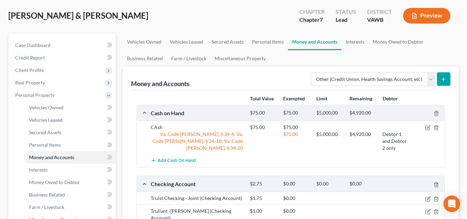
click at [443, 81] on icon "submit" at bounding box center [444, 79] width 6 height 6
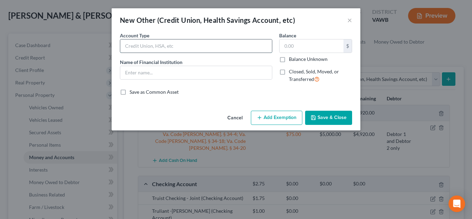
click at [163, 49] on input "text" at bounding box center [196, 45] width 152 height 13
type input "Christmas Club"
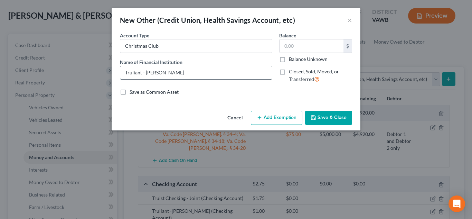
type input "Truliant - Stephanie"
type input "1.00"
click at [265, 119] on button "Add Exemption" at bounding box center [277, 118] width 52 height 15
select select "2"
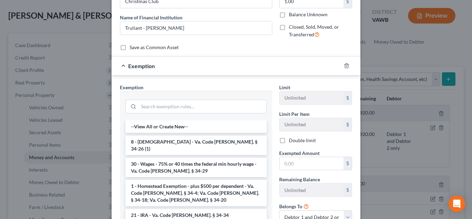
scroll to position [47, 0]
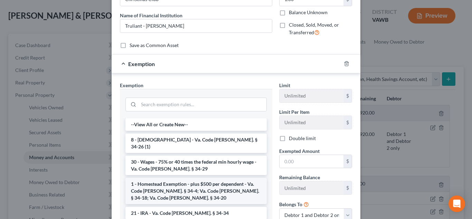
click at [219, 182] on li "1 - Homestead Exemption - plus $500 per dependent - Va. Code Ann. § 34-4; Va. C…" at bounding box center [196, 191] width 141 height 26
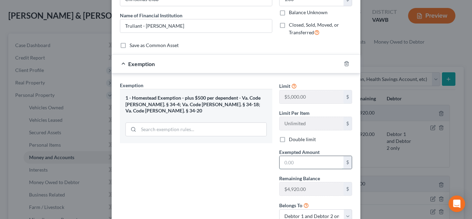
click at [297, 164] on input "text" at bounding box center [312, 162] width 64 height 13
type input "1.00"
click at [300, 218] on select "Debtor 1 only Debtor 2 only Debtor 1 and Debtor 2 only" at bounding box center [315, 216] width 73 height 14
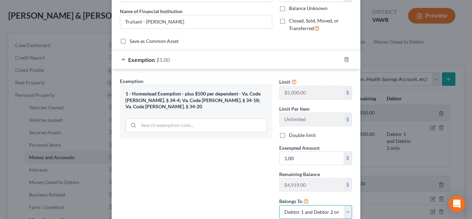
select select "1"
click at [279, 205] on select "Debtor 1 only Debtor 2 only Debtor 1 and Debtor 2 only" at bounding box center [315, 212] width 73 height 14
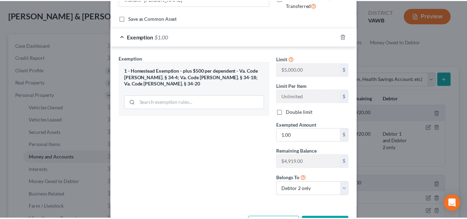
scroll to position [81, 0]
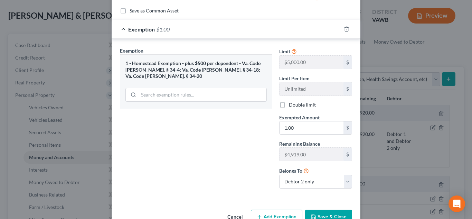
click at [315, 214] on button "Save & Close" at bounding box center [328, 217] width 47 height 15
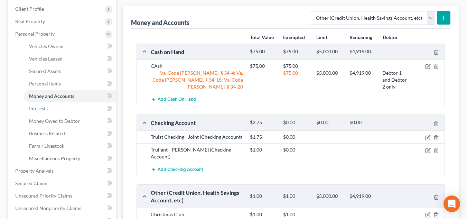
scroll to position [95, 0]
click at [429, 65] on icon "button" at bounding box center [428, 65] width 3 height 3
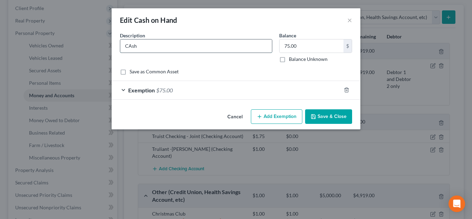
click at [226, 47] on input "CAsh" at bounding box center [196, 45] width 152 height 13
type input "C"
type input "a"
type input "Cash on Hand"
click at [329, 115] on button "Save & Close" at bounding box center [328, 116] width 47 height 15
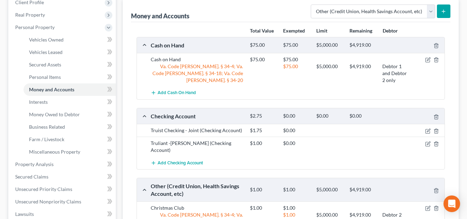
scroll to position [58, 0]
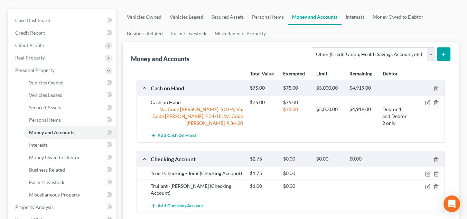
click at [195, 51] on div "Money and Accounts Select Account Type Brokerage Cash on Hand Certificates of D…" at bounding box center [291, 53] width 320 height 23
click at [138, 26] on link "Business Related" at bounding box center [145, 33] width 44 height 17
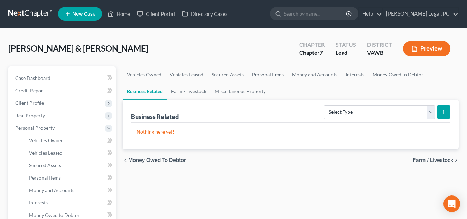
click at [261, 75] on link "Personal Items" at bounding box center [268, 74] width 40 height 17
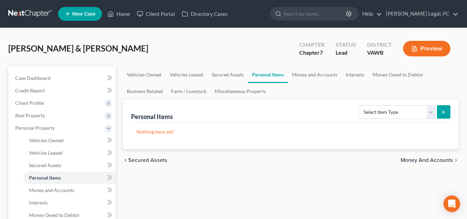
click at [304, 137] on div "Nothing here yet!" at bounding box center [291, 136] width 320 height 26
click at [396, 114] on select "Select Item Type Clothing Collectibles Of Value Electronics Firearms Household …" at bounding box center [397, 112] width 77 height 14
select select "household_goods"
click at [359, 105] on select "Select Item Type Clothing Collectibles Of Value Electronics Firearms Household …" at bounding box center [397, 112] width 77 height 14
click at [447, 111] on icon "submit" at bounding box center [444, 112] width 6 height 6
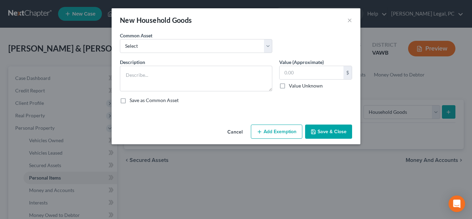
click at [215, 56] on div "Common Asset Select night table 2 end tables microwave oven refrigerator sofa n…" at bounding box center [236, 45] width 239 height 27
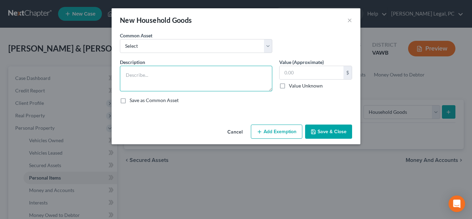
click at [211, 82] on textarea at bounding box center [196, 79] width 153 height 26
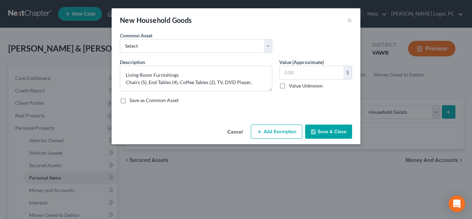
click at [181, 97] on div "Save as Common Asset" at bounding box center [236, 100] width 232 height 7
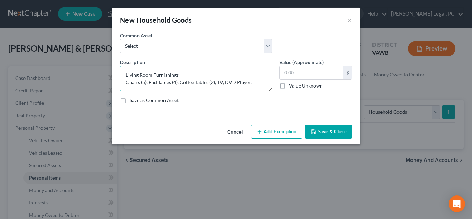
click at [261, 82] on textarea "Living Room Furnishings Chairs (5), End Tables (4), Coffee Tables (2), TV, DVD …" at bounding box center [196, 79] width 153 height 26
type textarea "Living Room Furnishings Chairs (5), End Tables (4), Coffee Tables (2), TV, DVD …"
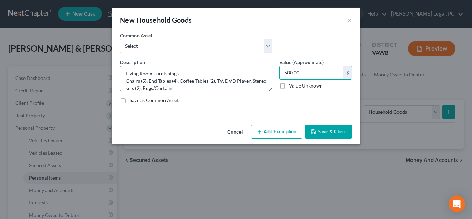
type input "500.00"
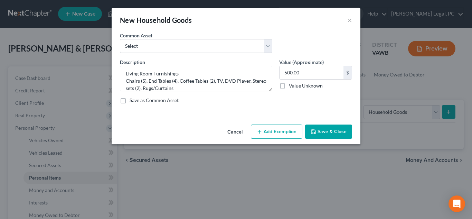
click at [283, 129] on button "Add Exemption" at bounding box center [277, 132] width 52 height 15
select select "2"
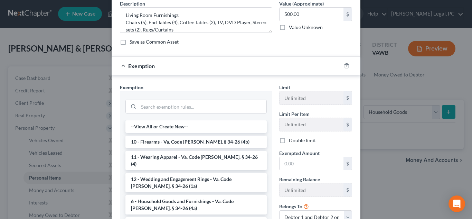
scroll to position [117, 0]
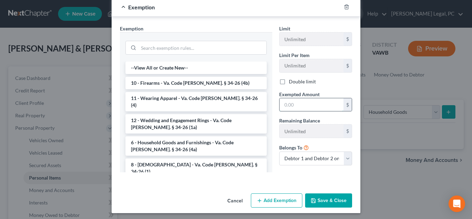
click at [305, 103] on input "text" at bounding box center [312, 104] width 64 height 13
type input "500.00"
click at [181, 143] on li "6 - Household Goods and Furnishings - Va. Code Ann. § 34-26 (4a)" at bounding box center [196, 145] width 141 height 19
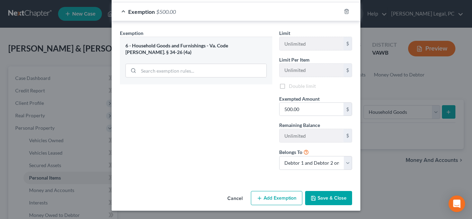
scroll to position [114, 0]
click at [323, 203] on button "Save & Close" at bounding box center [328, 198] width 47 height 15
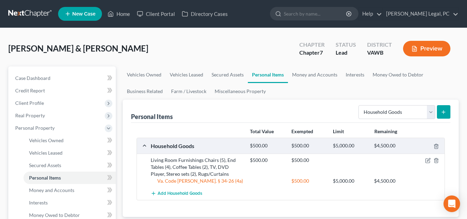
click at [443, 112] on icon "submit" at bounding box center [444, 112] width 6 height 6
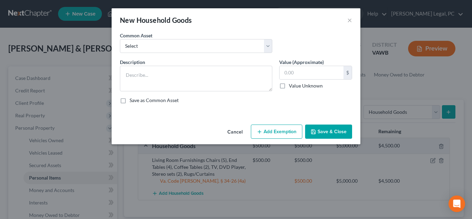
click at [203, 54] on div "Common Asset Select night table 2 end tables microwave oven refrigerator sofa n…" at bounding box center [236, 45] width 239 height 27
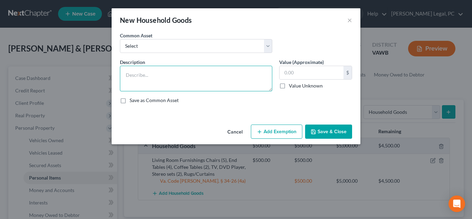
click at [201, 85] on textarea at bounding box center [196, 79] width 153 height 26
click at [200, 85] on textarea "Kitchen Furnishings Table/Chairs, Washer/Dryer," at bounding box center [196, 79] width 153 height 26
click at [224, 84] on textarea "Kitchen Furnishings Table/Chairs, Washer/Dryer, Curio Cabinet," at bounding box center [196, 79] width 153 height 26
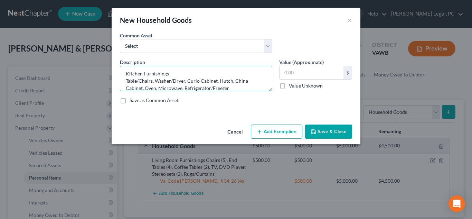
click at [211, 76] on textarea "Kitchen Furnishings Table/Chairs, Washer/Dryer, Curio Cabinet, Hutch, China Cab…" at bounding box center [196, 79] width 153 height 26
click at [239, 86] on textarea "Kitchen Furnishings Table/Chairs, Washer/Dryer, Curio Cabinet, Hutch, China Cab…" at bounding box center [196, 79] width 153 height 26
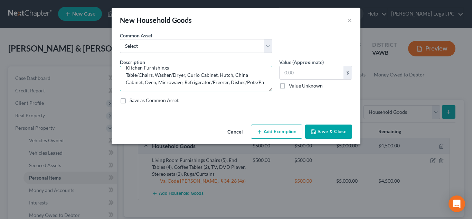
scroll to position [9, 0]
type textarea "Kitchen Furnishings Table/Chairs, Washer/Dryer, Curio Cabinet, Hutch, China Cab…"
click at [200, 88] on textarea "Kitchen Furnishings Table/Chairs, Washer/Dryer, Curio Cabinet, Hutch, China Cab…" at bounding box center [196, 79] width 153 height 26
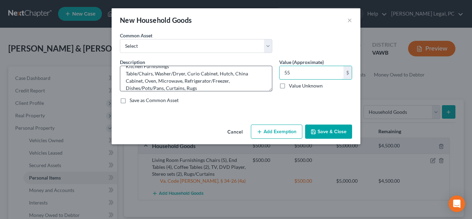
type input "5"
type input "650.00"
click at [279, 132] on button "Add Exemption" at bounding box center [277, 132] width 52 height 15
select select "2"
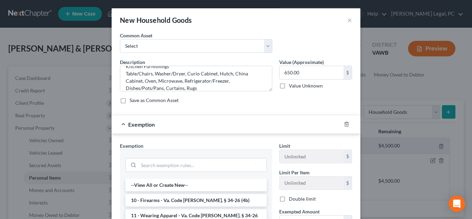
scroll to position [48, 0]
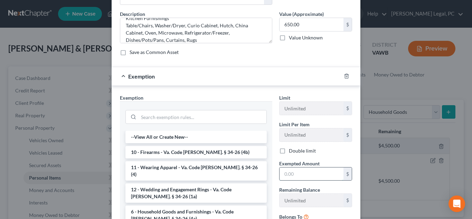
click at [312, 175] on input "text" at bounding box center [312, 173] width 64 height 13
type input "650.00"
click at [181, 212] on li "6 - Household Goods and Furnishings - Va. Code Ann. § 34-26 (4a)" at bounding box center [196, 214] width 141 height 19
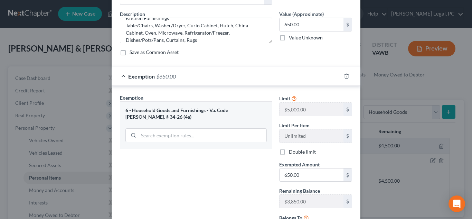
scroll to position [114, 0]
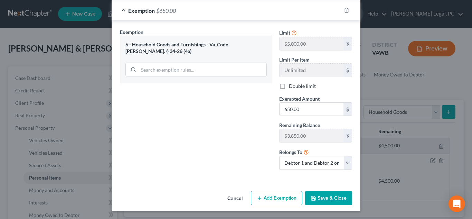
click at [330, 199] on button "Save & Close" at bounding box center [328, 198] width 47 height 15
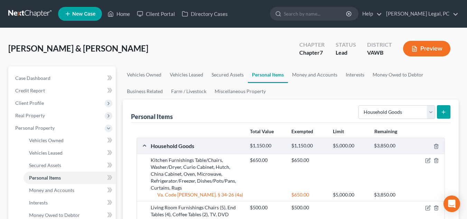
click at [439, 111] on button "submit" at bounding box center [443, 111] width 13 height 13
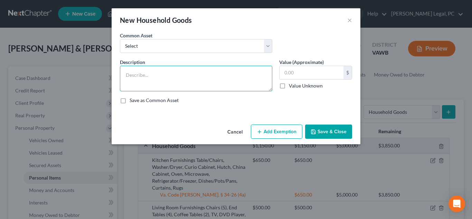
click at [181, 73] on textarea at bounding box center [196, 79] width 153 height 26
type textarea "Bedroom Furnishings Beds/Bedding (2), Night Tables (2), Dressers (3), Curtains,…"
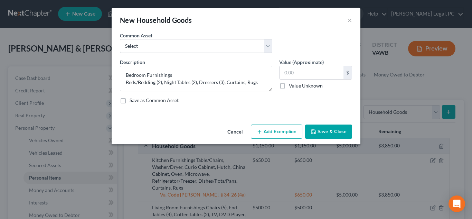
drag, startPoint x: 212, startPoint y: 101, endPoint x: 220, endPoint y: 98, distance: 8.3
click at [212, 101] on div "Save as Common Asset" at bounding box center [236, 100] width 232 height 7
click at [329, 72] on input "text" at bounding box center [312, 72] width 64 height 13
type input "400.00"
click at [287, 126] on button "Add Exemption" at bounding box center [277, 132] width 52 height 15
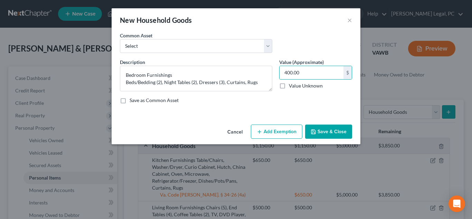
select select "2"
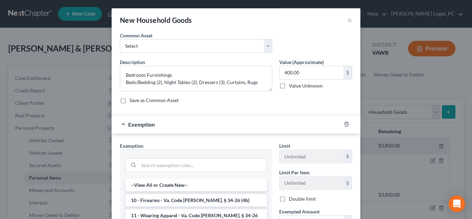
scroll to position [91, 0]
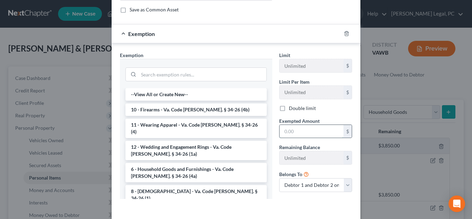
click at [301, 131] on input "text" at bounding box center [312, 131] width 64 height 13
type input "400.00"
click at [174, 167] on li "6 - Household Goods and Furnishings - Va. Code Ann. § 34-26 (4a)" at bounding box center [196, 172] width 141 height 19
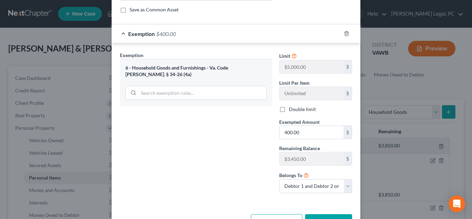
click at [325, 213] on div "Cancel Add Exemption Save & Close" at bounding box center [236, 222] width 249 height 23
click at [323, 215] on button "Save & Close" at bounding box center [328, 221] width 47 height 15
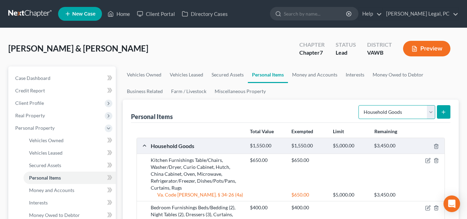
click at [414, 116] on select "Select Item Type Clothing Collectibles Of Value Electronics Firearms Household …" at bounding box center [397, 112] width 77 height 14
select select "collectibles_of_value"
click at [359, 105] on select "Select Item Type Clothing Collectibles Of Value Electronics Firearms Household …" at bounding box center [397, 112] width 77 height 14
click at [450, 115] on button "submit" at bounding box center [443, 111] width 13 height 13
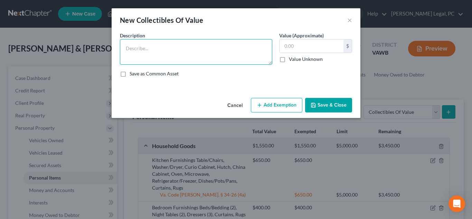
click at [195, 46] on textarea at bounding box center [196, 52] width 153 height 26
type textarea "Antiques & Collectibles"
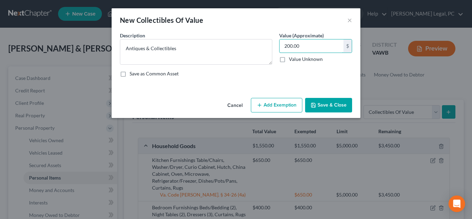
type input "200.00"
click at [270, 99] on button "Add Exemption" at bounding box center [277, 105] width 52 height 15
select select "2"
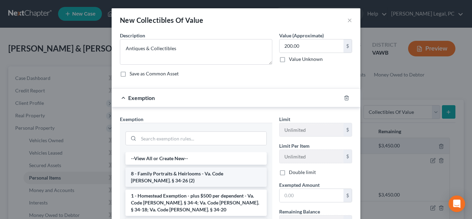
click at [183, 180] on li "8 - Family Portraits & Heirlooms - Va. Code Ann. § 34-26 (2)" at bounding box center [196, 176] width 141 height 19
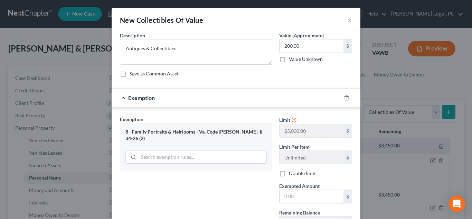
click at [314, 210] on label "Remaining Balance" at bounding box center [299, 212] width 41 height 7
click at [309, 206] on div "Limit $5,000.00 $ Limit Per Item Unlimited $ Double limit Exempted Amount * $ R…" at bounding box center [316, 189] width 80 height 147
click at [304, 199] on input "text" at bounding box center [312, 196] width 64 height 13
type input "200.00"
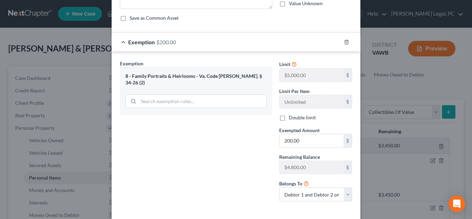
scroll to position [88, 0]
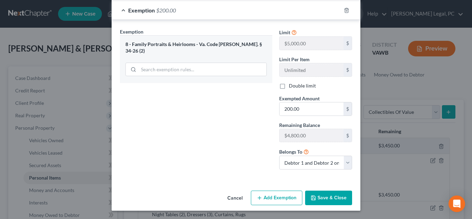
click at [309, 202] on button "Save & Close" at bounding box center [328, 198] width 47 height 15
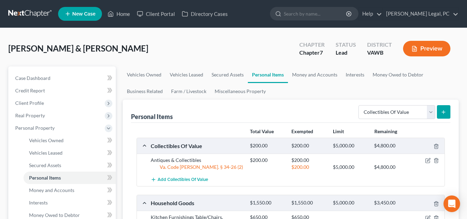
click at [442, 113] on icon "submit" at bounding box center [444, 112] width 6 height 6
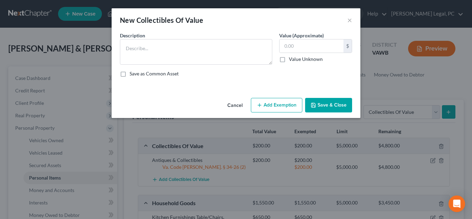
click at [239, 103] on button "Cancel" at bounding box center [235, 106] width 26 height 14
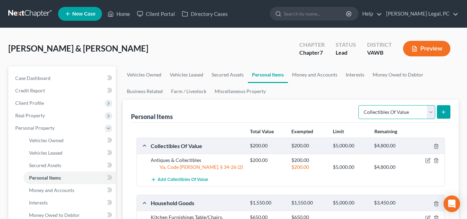
click at [418, 112] on select "Select Item Type Clothing Collectibles Of Value Electronics Firearms Household …" at bounding box center [397, 112] width 77 height 14
select select "jewelry"
click at [359, 105] on select "Select Item Type Clothing Collectibles Of Value Electronics Firearms Household …" at bounding box center [397, 112] width 77 height 14
click at [445, 111] on icon "submit" at bounding box center [444, 112] width 6 height 6
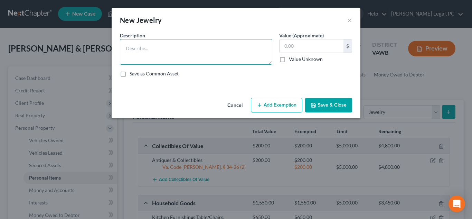
click at [181, 52] on textarea at bounding box center [196, 52] width 153 height 26
type textarea "Wedding Ring"
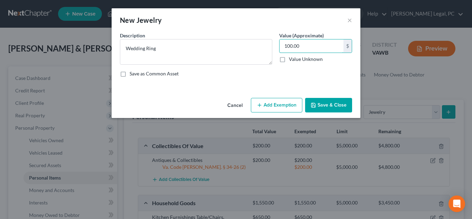
type input "100.00"
click at [284, 107] on button "Add Exemption" at bounding box center [277, 105] width 52 height 15
select select "2"
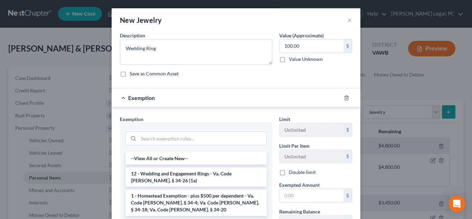
scroll to position [84, 0]
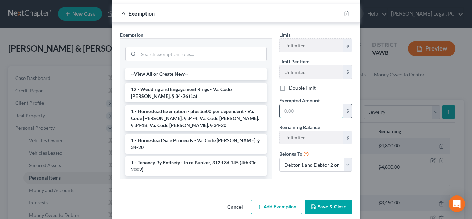
click at [322, 111] on input "text" at bounding box center [312, 110] width 64 height 13
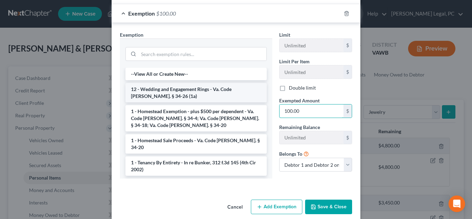
type input "100.00"
click at [186, 95] on li "12 - Wedding and Engagement Rings - Va. Code Ann. § 34-26 (1a)" at bounding box center [196, 92] width 141 height 19
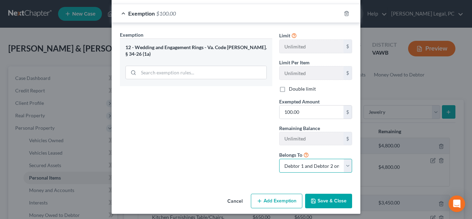
click at [304, 169] on select "Debtor 1 only Debtor 2 only Debtor 1 and Debtor 2 only" at bounding box center [315, 166] width 73 height 14
select select "0"
click at [279, 159] on select "Debtor 1 only Debtor 2 only Debtor 1 and Debtor 2 only" at bounding box center [315, 166] width 73 height 14
click at [325, 201] on button "Save & Close" at bounding box center [328, 201] width 47 height 15
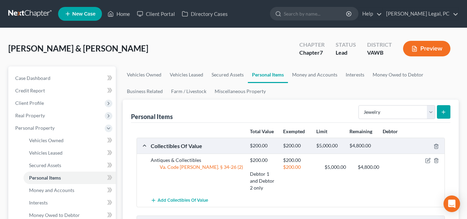
click at [444, 112] on icon "submit" at bounding box center [444, 112] width 6 height 6
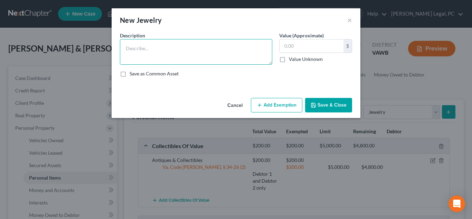
click at [222, 64] on textarea at bounding box center [196, 52] width 153 height 26
type textarea "Wedding Ring Set"
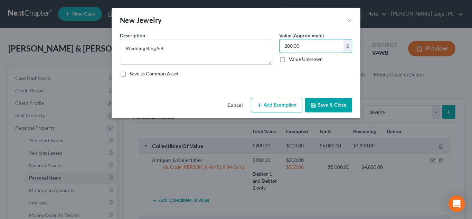
type input "200.00"
click at [287, 105] on button "Add Exemption" at bounding box center [277, 105] width 52 height 15
select select "2"
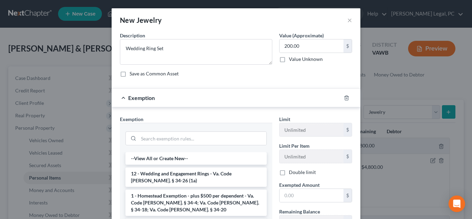
scroll to position [88, 0]
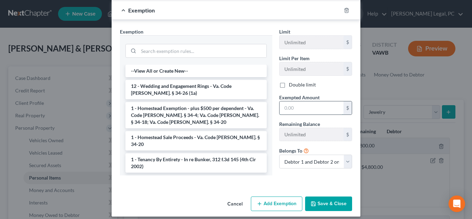
click at [305, 110] on input "text" at bounding box center [312, 107] width 64 height 13
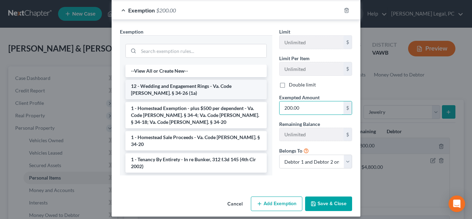
type input "200.00"
click at [182, 92] on li "12 - Wedding and Engagement Rings - Va. Code Ann. § 34-26 (1a)" at bounding box center [196, 89] width 141 height 19
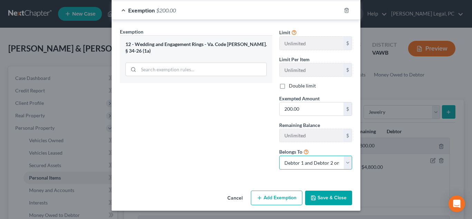
drag, startPoint x: 320, startPoint y: 166, endPoint x: 319, endPoint y: 169, distance: 3.7
click at [320, 166] on select "Debtor 1 only Debtor 2 only Debtor 1 and Debtor 2 only" at bounding box center [315, 163] width 73 height 14
select select "1"
click at [279, 156] on select "Debtor 1 only Debtor 2 only Debtor 1 and Debtor 2 only" at bounding box center [315, 163] width 73 height 14
click at [321, 198] on button "Save & Close" at bounding box center [328, 198] width 47 height 15
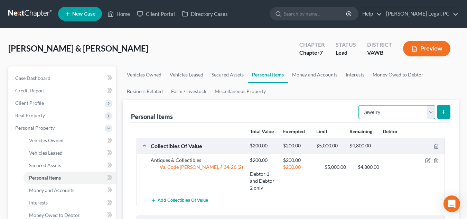
click at [421, 111] on select "Select Item Type Clothing Collectibles Of Value Electronics Firearms Household …" at bounding box center [397, 112] width 77 height 14
select select "clothing"
click at [359, 105] on select "Select Item Type Clothing Collectibles Of Value Electronics Firearms Household …" at bounding box center [397, 112] width 77 height 14
click at [444, 112] on line "submit" at bounding box center [444, 111] width 0 height 3
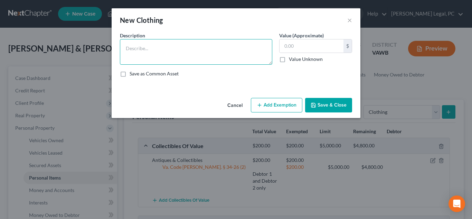
click at [211, 39] on textarea at bounding box center [196, 52] width 153 height 26
type textarea "Wearing Apparel"
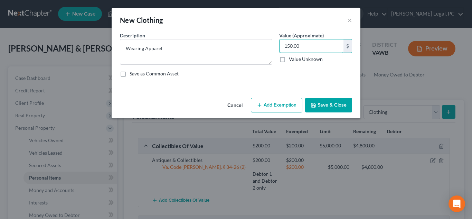
type input "150.00"
click at [273, 107] on button "Add Exemption" at bounding box center [277, 105] width 52 height 15
select select "2"
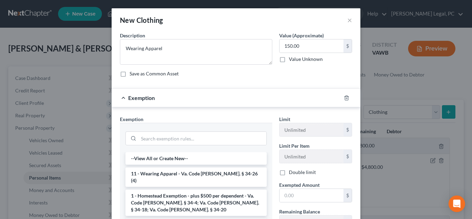
scroll to position [86, 0]
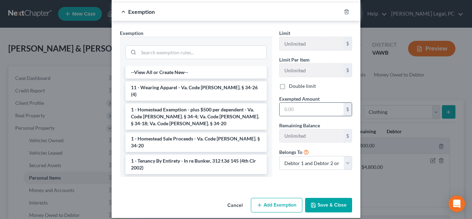
click at [291, 110] on input "text" at bounding box center [312, 109] width 64 height 13
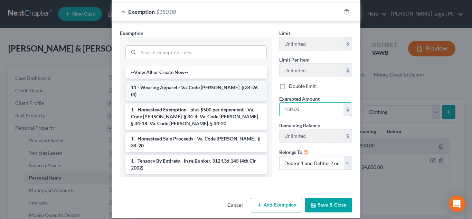
type input "150.00"
click at [159, 87] on li "11 - Wearing Apparel - Va. Code Ann. § 34-26 (4)" at bounding box center [196, 90] width 141 height 19
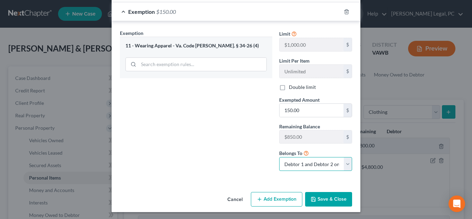
click at [302, 166] on select "Debtor 1 only Debtor 2 only Debtor 1 and Debtor 2 only" at bounding box center [315, 164] width 73 height 14
select select "0"
click at [279, 157] on select "Debtor 1 only Debtor 2 only Debtor 1 and Debtor 2 only" at bounding box center [315, 164] width 73 height 14
click at [323, 199] on button "Save & Close" at bounding box center [328, 199] width 47 height 15
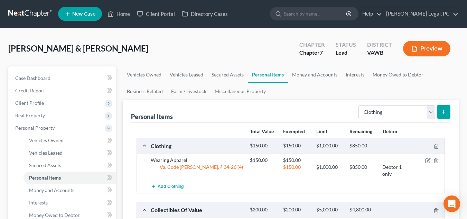
click at [443, 111] on icon "submit" at bounding box center [444, 112] width 6 height 6
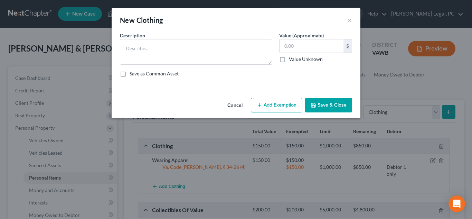
click at [207, 73] on div "Save as Common Asset" at bounding box center [236, 73] width 232 height 7
click at [201, 54] on textarea at bounding box center [196, 52] width 153 height 26
type textarea "Wearing Apparel"
type input "250.00"
click at [279, 112] on div "Cancel Add Exemption Save & Close" at bounding box center [236, 106] width 249 height 23
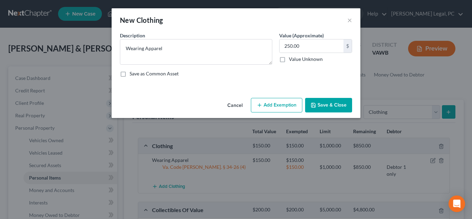
click at [278, 107] on button "Add Exemption" at bounding box center [277, 105] width 52 height 15
select select "2"
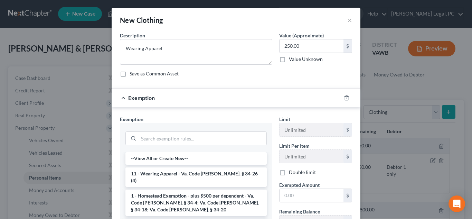
scroll to position [93, 0]
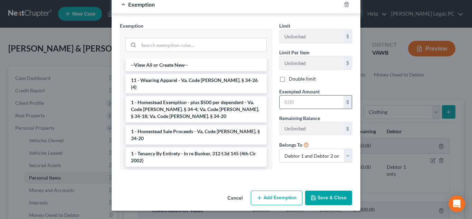
click at [295, 100] on input "text" at bounding box center [312, 101] width 64 height 13
type input "250.00"
drag, startPoint x: 214, startPoint y: 80, endPoint x: 231, endPoint y: 90, distance: 19.5
click at [214, 80] on li "11 - Wearing Apparel - Va. Code Ann. § 34-26 (4)" at bounding box center [196, 83] width 141 height 19
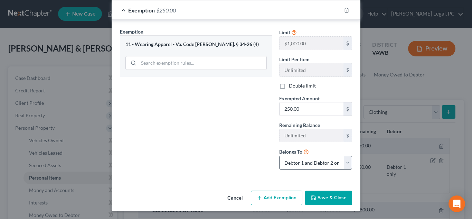
scroll to position [88, 0]
click at [325, 202] on button "Save & Close" at bounding box center [328, 198] width 47 height 15
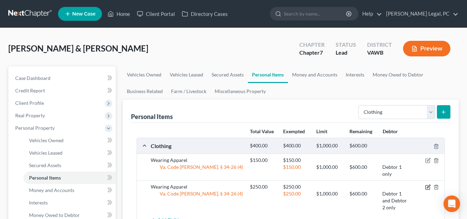
click at [428, 188] on icon "button" at bounding box center [428, 186] width 3 height 3
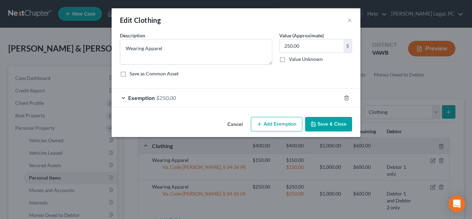
click at [308, 103] on div "Exemption $250.00" at bounding box center [227, 98] width 230 height 18
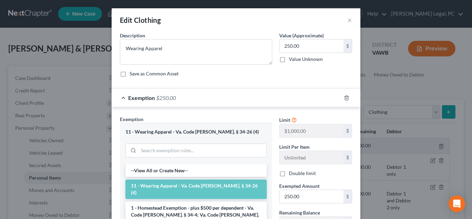
scroll to position [71, 0]
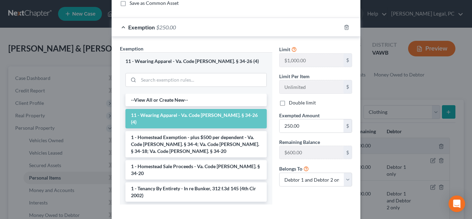
click at [302, 188] on div "Limit $1,000.00 $ Limit Per Item Unlimited $ Double limit Exempted Amount * 250…" at bounding box center [316, 118] width 80 height 147
click at [301, 183] on select "Debtor 1 only Debtor 2 only Debtor 1 and Debtor 2 only" at bounding box center [315, 180] width 73 height 14
select select "1"
click at [279, 173] on select "Debtor 1 only Debtor 2 only Debtor 1 and Debtor 2 only" at bounding box center [315, 180] width 73 height 14
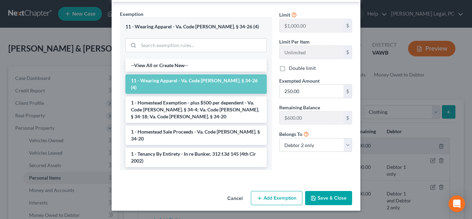
click at [338, 195] on button "Save & Close" at bounding box center [328, 198] width 47 height 15
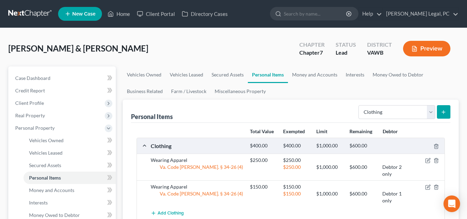
click at [206, 115] on div "Personal Items Select Item Type Clothing Collectibles Of Value Electronics Fire…" at bounding box center [291, 111] width 320 height 23
click at [383, 111] on select "Select Item Type Clothing Collectibles Of Value Electronics Firearms Household …" at bounding box center [397, 112] width 77 height 14
select select "jewelry"
click at [359, 105] on select "Select Item Type Clothing Collectibles Of Value Electronics Firearms Household …" at bounding box center [397, 112] width 77 height 14
click at [446, 113] on icon "submit" at bounding box center [444, 112] width 6 height 6
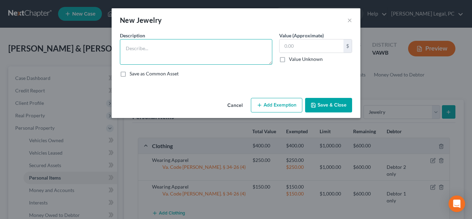
click at [175, 56] on textarea at bounding box center [196, 52] width 153 height 26
type textarea "Misc. Jewelry"
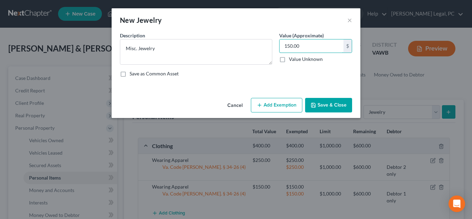
type input "150.00"
click at [272, 108] on button "Add Exemption" at bounding box center [277, 105] width 52 height 15
select select "2"
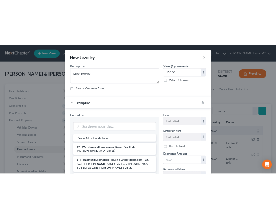
scroll to position [86, 0]
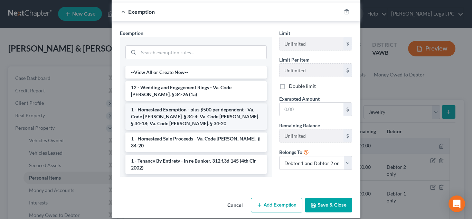
click at [211, 118] on li "1 - Homestead Exemption - plus $500 per dependent - Va. Code Ann. § 34-4; Va. C…" at bounding box center [196, 116] width 141 height 26
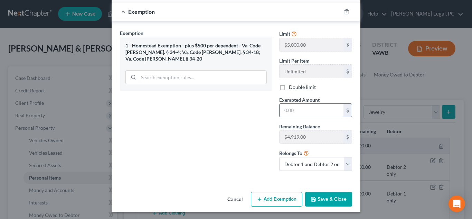
click at [317, 111] on input "text" at bounding box center [312, 110] width 64 height 13
type input "150.00"
click at [323, 164] on select "Debtor 1 only Debtor 2 only Debtor 1 and Debtor 2 only" at bounding box center [315, 164] width 73 height 14
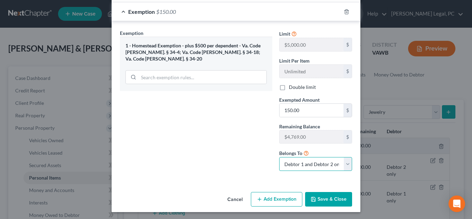
select select "1"
click at [279, 157] on select "Debtor 1 only Debtor 2 only Debtor 1 and Debtor 2 only" at bounding box center [315, 164] width 73 height 14
click at [326, 199] on button "Save & Close" at bounding box center [328, 199] width 47 height 15
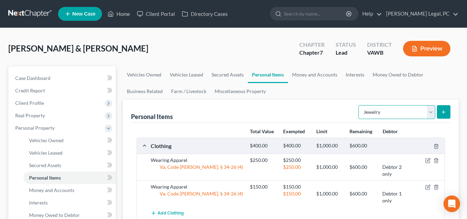
click at [410, 118] on select "Select Item Type Clothing Collectibles Of Value Electronics Firearms Household …" at bounding box center [397, 112] width 77 height 14
select select "firearms"
click at [359, 105] on select "Select Item Type Clothing Collectibles Of Value Electronics Firearms Household …" at bounding box center [397, 112] width 77 height 14
click at [444, 111] on line "submit" at bounding box center [444, 111] width 0 height 3
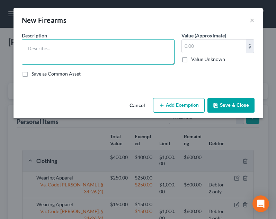
click at [77, 50] on textarea at bounding box center [98, 52] width 153 height 26
click at [54, 48] on textarea "Taurus G2C 9mm, Taurus 63C-" at bounding box center [98, 52] width 153 height 26
click at [101, 48] on textarea "Taurus G2C -9mm, Taurus 63C-" at bounding box center [98, 52] width 153 height 26
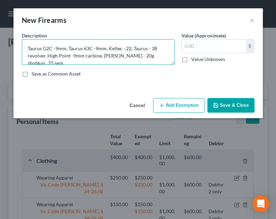
scroll to position [1, 0]
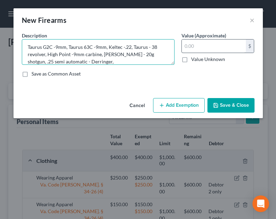
type textarea "Taurus G2C -9mm, Taurus 63C -9mm, Keltec -.22, Taurus - 38 revolver, High Point…"
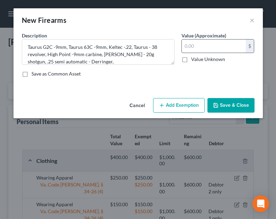
click at [221, 47] on input "text" at bounding box center [214, 45] width 64 height 13
type input "800.00"
click at [173, 104] on button "Add Exemption" at bounding box center [179, 105] width 52 height 15
select select "2"
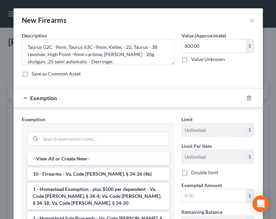
scroll to position [59, 0]
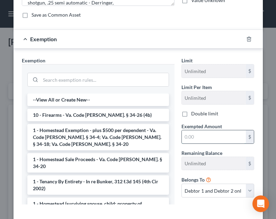
click at [200, 139] on input "text" at bounding box center [214, 136] width 64 height 13
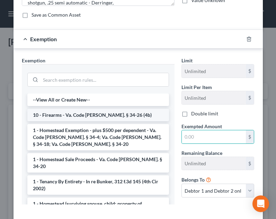
click at [96, 114] on li "10 - Firearms - Va. Code Ann. § 34-26 (4b)" at bounding box center [97, 115] width 141 height 12
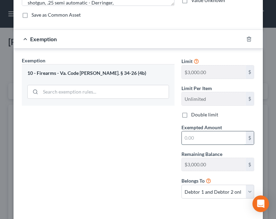
click at [223, 141] on input "text" at bounding box center [214, 137] width 64 height 13
type input "800.00"
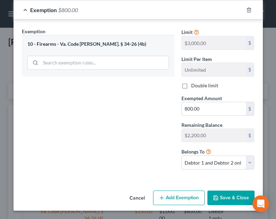
click at [238, 199] on button "Save & Close" at bounding box center [230, 197] width 47 height 15
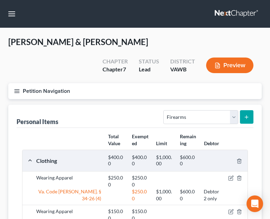
click at [17, 91] on icon "button" at bounding box center [17, 91] width 6 height 6
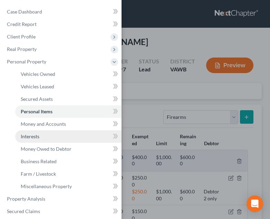
click at [57, 133] on link "Interests" at bounding box center [68, 136] width 107 height 12
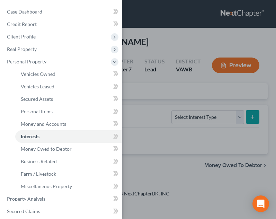
click at [176, 130] on div "Case Dashboard Payments Invoices Payments Payments Credit Report Client Profile" at bounding box center [138, 109] width 276 height 219
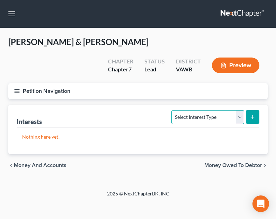
click at [211, 113] on select "Select Interest Type 401K Annuity Bond Education IRA Government Bond Government…" at bounding box center [207, 117] width 72 height 14
select select "annuity"
click at [172, 110] on select "Select Interest Type 401K Annuity Bond Education IRA Government Bond Government…" at bounding box center [207, 117] width 72 height 14
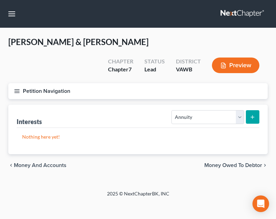
click at [250, 117] on icon "submit" at bounding box center [252, 117] width 6 height 6
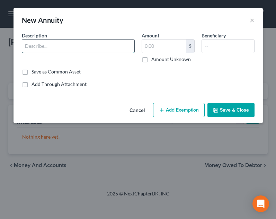
click at [89, 46] on input "text" at bounding box center [78, 45] width 112 height 13
type input "F"
type input "Voya - Relistar"
type input "65,965.40"
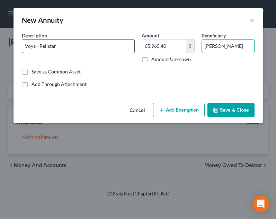
type input "Franklin Pugh"
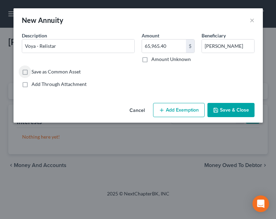
click at [175, 110] on button "Add Exemption" at bounding box center [179, 110] width 52 height 15
select select "2"
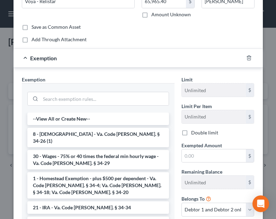
scroll to position [52, 0]
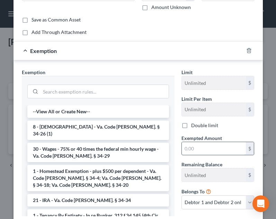
click at [207, 152] on input "text" at bounding box center [214, 148] width 64 height 13
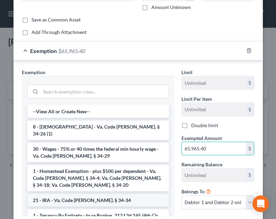
type input "65,965.40"
click at [107, 194] on li "21 - IRA - Va. Code Ann. § 34-34" at bounding box center [97, 200] width 141 height 12
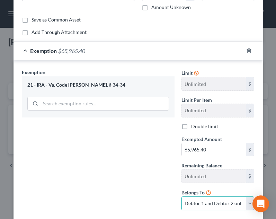
click at [208, 203] on select "Debtor 1 only Debtor 2 only Debtor 1 and Debtor 2 only" at bounding box center [217, 203] width 73 height 14
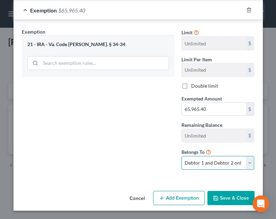
click at [209, 162] on select "Debtor 1 only Debtor 2 only Debtor 1 and Debtor 2 only" at bounding box center [217, 163] width 73 height 14
select select "0"
click at [181, 156] on select "Debtor 1 only Debtor 2 only Debtor 1 and Debtor 2 only" at bounding box center [217, 163] width 73 height 14
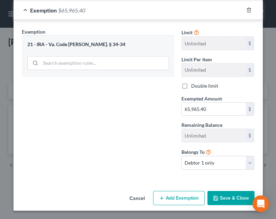
click at [226, 196] on button "Save & Close" at bounding box center [230, 198] width 47 height 15
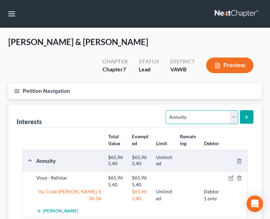
click at [222, 115] on select "Select Interest Type 401K Annuity Bond Education IRA Government Bond Government…" at bounding box center [202, 117] width 72 height 14
select select "term_life_insurance"
click at [167, 110] on select "Select Interest Type 401K Annuity Bond Education IRA Government Bond Government…" at bounding box center [202, 117] width 72 height 14
click at [244, 119] on button "submit" at bounding box center [246, 116] width 13 height 13
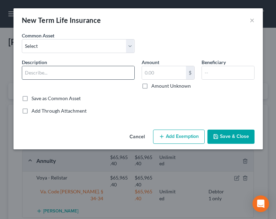
click at [101, 70] on input "text" at bounding box center [78, 72] width 112 height 13
type input "Voya"
type input "0.00"
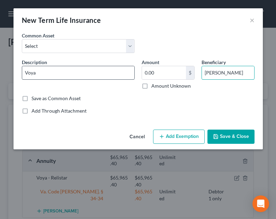
type input "Stephanie Pugh"
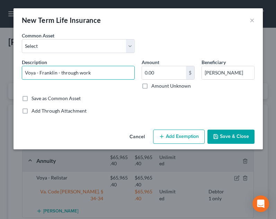
type input "Voya - Franklin - through work"
click at [244, 135] on button "Save & Close" at bounding box center [230, 136] width 47 height 15
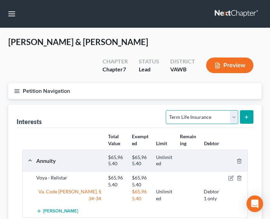
click at [192, 122] on select "Select Interest Type 401K Annuity Bond Education IRA Government Bond Government…" at bounding box center [202, 117] width 72 height 14
click at [14, 89] on icon "button" at bounding box center [17, 91] width 6 height 6
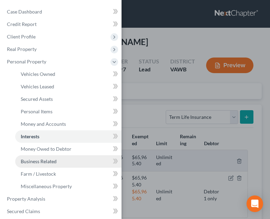
click at [65, 160] on link "Business Related" at bounding box center [68, 161] width 107 height 12
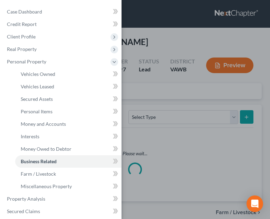
click at [186, 118] on div "Case Dashboard Payments Invoices Payments Payments Credit Report Client Profile" at bounding box center [135, 109] width 270 height 219
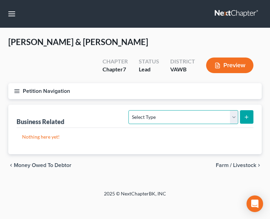
click at [186, 118] on select "Select Type Customer Lists Franchises Inventory Licenses Machinery Office Equip…" at bounding box center [184, 117] width 110 height 14
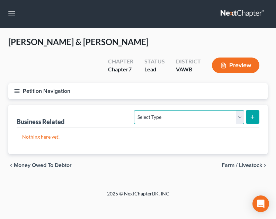
click at [186, 118] on select "Select Type Customer Lists Franchises Inventory Licenses Machinery Office Equip…" at bounding box center [189, 117] width 110 height 14
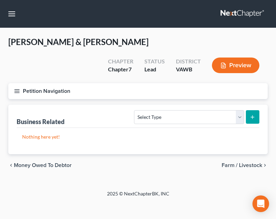
click at [19, 88] on icon "button" at bounding box center [17, 91] width 6 height 6
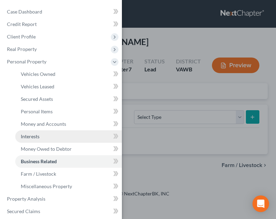
click at [40, 134] on link "Interests" at bounding box center [68, 136] width 107 height 12
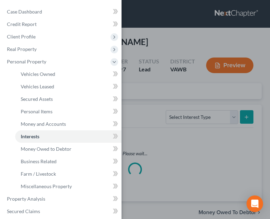
click at [213, 125] on div "Case Dashboard Payments Invoices Payments Payments Credit Report Client Profile" at bounding box center [135, 109] width 270 height 219
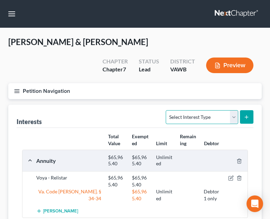
click at [208, 117] on select "Select Interest Type 401K Annuity Bond Education IRA Government Bond Government…" at bounding box center [202, 117] width 72 height 14
select select "stock"
click at [167, 110] on select "Select Interest Type 401K Annuity Bond Education IRA Government Bond Government…" at bounding box center [202, 117] width 72 height 14
click at [244, 119] on button "submit" at bounding box center [246, 116] width 13 height 13
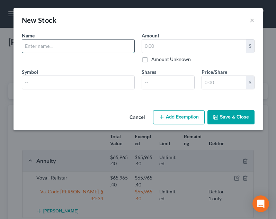
click at [92, 45] on input "text" at bounding box center [78, 45] width 112 height 13
type input "Lithium One Metals, Inc."
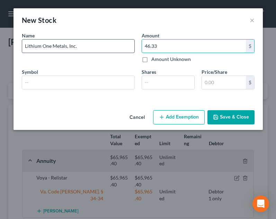
type input "46.33"
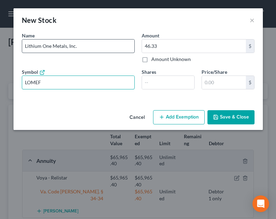
type input "LOMEF"
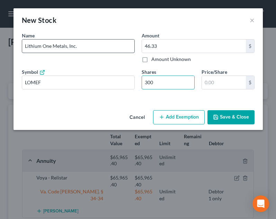
type input "300"
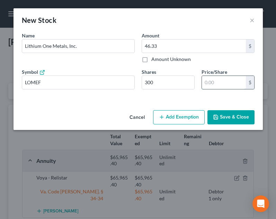
click at [216, 86] on input "text" at bounding box center [224, 82] width 44 height 13
type input "1,800.00"
type input "6."
type input "1,920.00"
type input "6.4"
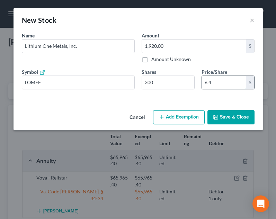
type input "1,941.00"
type input "6.47"
click at [216, 86] on input "6.47" at bounding box center [224, 82] width 44 height 13
click at [183, 111] on button "Add Exemption" at bounding box center [179, 117] width 52 height 15
select select "2"
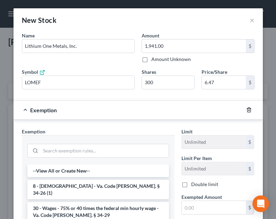
click at [247, 108] on icon "button" at bounding box center [248, 110] width 3 height 4
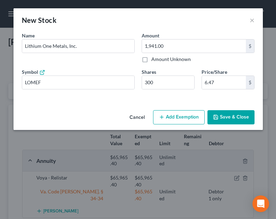
click at [231, 109] on div "Cancel Add Exemption Save & Close" at bounding box center [137, 118] width 249 height 23
click at [230, 118] on button "Save & Close" at bounding box center [230, 117] width 47 height 15
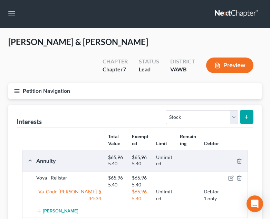
click at [248, 102] on div "Petition Navigation Case Dashboard Payments Invoices Payments Payments Credit R…" at bounding box center [135, 93] width 261 height 21
click at [193, 117] on select "Select Interest Type 401K Annuity Bond Education IRA Government Bond Government…" at bounding box center [202, 117] width 72 height 14
click at [167, 110] on select "Select Interest Type 401K Annuity Bond Education IRA Government Bond Government…" at bounding box center [202, 117] width 72 height 14
click at [206, 111] on select "Select Interest Type 401K Annuity Bond Education IRA Government Bond Government…" at bounding box center [202, 117] width 72 height 14
click at [167, 110] on select "Select Interest Type 401K Annuity Bond Education IRA Government Bond Government…" at bounding box center [202, 117] width 72 height 14
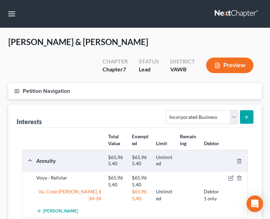
click at [244, 118] on icon "submit" at bounding box center [247, 117] width 6 height 6
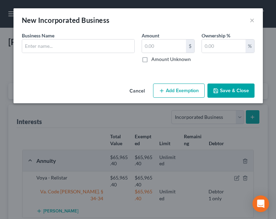
click at [138, 91] on button "Cancel" at bounding box center [137, 91] width 26 height 14
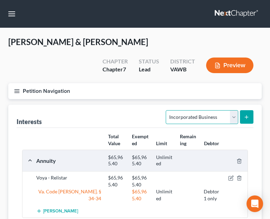
click at [222, 119] on select "Select Interest Type 401K Annuity Bond Education IRA Government Bond Government…" at bounding box center [202, 117] width 72 height 14
select select "ira"
click at [167, 110] on select "Select Interest Type 401K Annuity Bond Education IRA Government Bond Government…" at bounding box center [202, 117] width 72 height 14
click at [247, 116] on line "submit" at bounding box center [247, 116] width 0 height 3
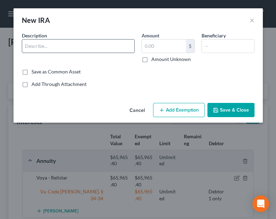
click at [107, 48] on input "text" at bounding box center [78, 45] width 112 height 13
type input "Mutual of America 403(b) - Acct#0666"
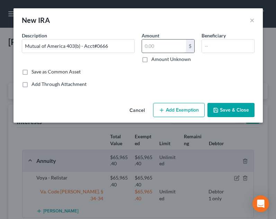
click at [170, 46] on input "text" at bounding box center [164, 45] width 44 height 13
type input "1,749.80"
type input "S"
type input "Franklin Pugh"
click at [183, 108] on button "Add Exemption" at bounding box center [179, 110] width 52 height 15
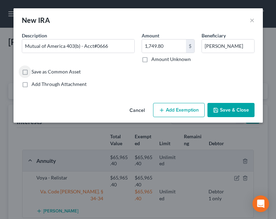
select select "2"
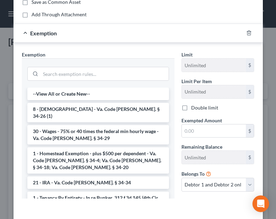
scroll to position [76, 0]
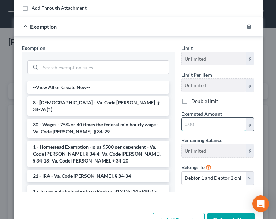
click at [214, 129] on input "text" at bounding box center [214, 124] width 64 height 13
type input "1,749.80"
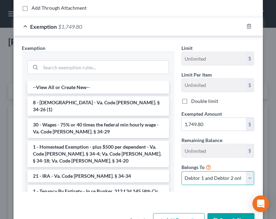
click at [216, 182] on select "Debtor 1 only Debtor 2 only Debtor 1 and Debtor 2 only" at bounding box center [217, 178] width 73 height 14
select select "1"
click at [181, 171] on select "Debtor 1 only Debtor 2 only Debtor 1 and Debtor 2 only" at bounding box center [217, 178] width 73 height 14
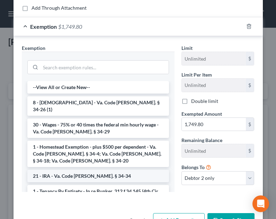
click at [104, 169] on li "21 - IRA - Va. Code Ann. § 34-34" at bounding box center [97, 175] width 141 height 12
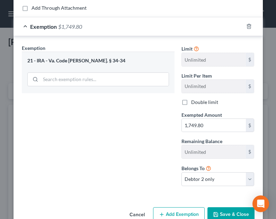
click at [225, 212] on button "Save & Close" at bounding box center [230, 214] width 47 height 15
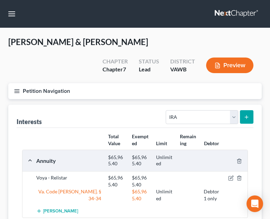
click at [252, 118] on button "submit" at bounding box center [246, 116] width 13 height 13
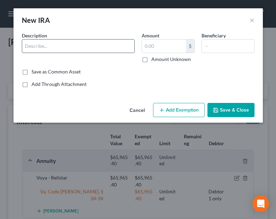
click at [102, 44] on input "text" at bounding box center [78, 45] width 112 height 13
click at [109, 46] on input "Mutual of America 403(b) - Acct#0666" at bounding box center [78, 45] width 112 height 13
click at [119, 45] on input "Mutual of America 403(b) - Acct#" at bounding box center [78, 45] width 112 height 13
type input "Mutual of America 403(b) - Acct#1241"
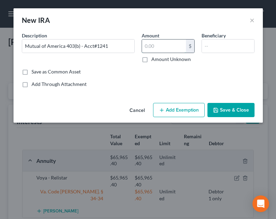
click at [171, 42] on input "text" at bounding box center [164, 45] width 44 height 13
type input "1,188.30"
type input "Franklin Pugh"
click at [185, 108] on button "Add Exemption" at bounding box center [179, 110] width 52 height 15
select select "2"
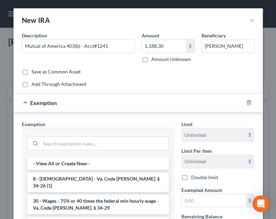
scroll to position [71, 0]
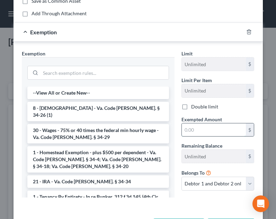
click at [210, 135] on input "text" at bounding box center [214, 129] width 64 height 13
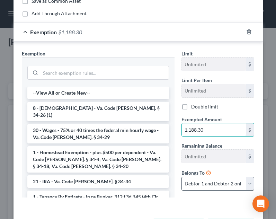
type input "1,188.30"
click at [209, 188] on select "Debtor 1 only Debtor 2 only Debtor 1 and Debtor 2 only" at bounding box center [217, 183] width 73 height 14
select select "1"
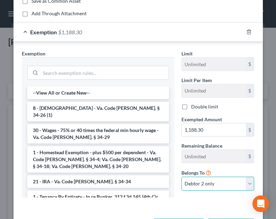
click at [181, 176] on select "Debtor 1 only Debtor 2 only Debtor 1 and Debtor 2 only" at bounding box center [217, 183] width 73 height 14
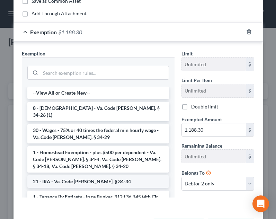
click at [110, 175] on li "21 - IRA - Va. Code Ann. § 34-34" at bounding box center [97, 181] width 141 height 12
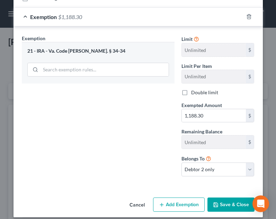
scroll to position [92, 0]
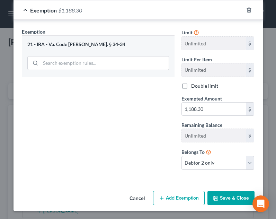
click at [232, 196] on button "Save & Close" at bounding box center [230, 198] width 47 height 15
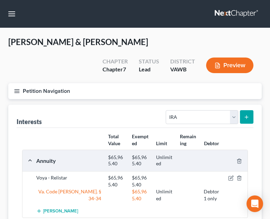
click at [139, 114] on div "Interests Select Interest Type 401K Annuity Bond Education IRA Government Bond …" at bounding box center [135, 115] width 237 height 23
click at [230, 117] on select "Select Interest Type 401K Annuity Bond Education IRA Government Bond Government…" at bounding box center [202, 117] width 72 height 14
click at [199, 119] on select "Select Interest Type 401K Annuity Bond Education IRA Government Bond Government…" at bounding box center [202, 117] width 72 height 14
click at [167, 110] on select "Select Interest Type 401K Annuity Bond Education IRA Government Bond Government…" at bounding box center [202, 117] width 72 height 14
click at [244, 120] on button "submit" at bounding box center [246, 116] width 13 height 13
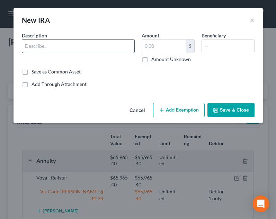
click at [89, 41] on input "text" at bounding box center [78, 45] width 112 height 13
type input "People Inc. 403(b) Plan"
type input "69.12"
type input "f"
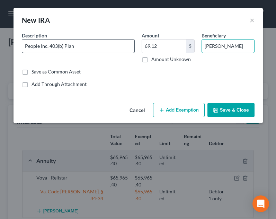
type input "Franklin Pugh"
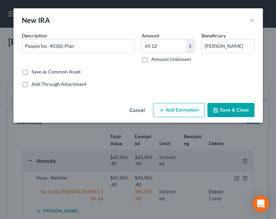
click at [175, 111] on button "Add Exemption" at bounding box center [179, 110] width 52 height 15
select select "2"
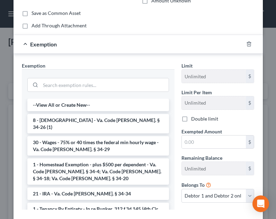
scroll to position [74, 0]
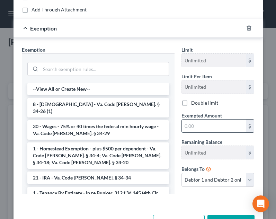
click at [209, 129] on input "text" at bounding box center [214, 125] width 64 height 13
type input "69.12"
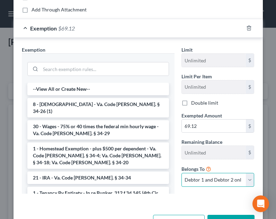
click at [208, 183] on select "Debtor 1 only Debtor 2 only Debtor 1 and Debtor 2 only" at bounding box center [217, 180] width 73 height 14
click at [181, 173] on select "Debtor 1 only Debtor 2 only Debtor 1 and Debtor 2 only" at bounding box center [217, 180] width 73 height 14
click at [204, 183] on select "Debtor 1 only Debtor 2 only Debtor 1 and Debtor 2 only" at bounding box center [217, 180] width 73 height 14
select select "1"
click at [181, 173] on select "Debtor 1 only Debtor 2 only Debtor 1 and Debtor 2 only" at bounding box center [217, 180] width 73 height 14
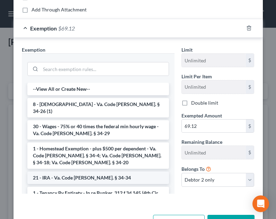
click at [104, 171] on li "21 - IRA - Va. Code Ann. § 34-34" at bounding box center [97, 177] width 141 height 12
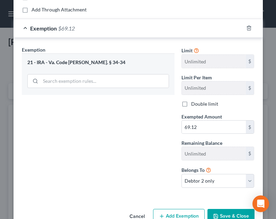
click at [237, 211] on button "Save & Close" at bounding box center [230, 216] width 47 height 15
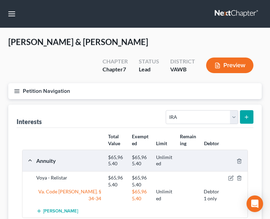
click at [23, 92] on button "Petition Navigation" at bounding box center [135, 91] width 254 height 16
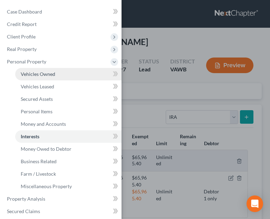
click at [44, 73] on span "Vehicles Owned" at bounding box center [38, 74] width 35 height 6
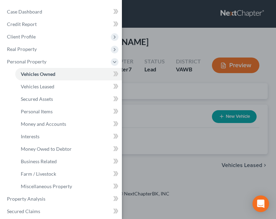
click at [167, 112] on div "Case Dashboard Payments Invoices Payments Payments Credit Report Client Profile" at bounding box center [138, 109] width 276 height 219
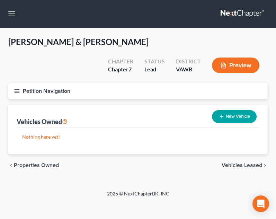
click at [227, 122] on button "New Vehicle" at bounding box center [234, 116] width 45 height 13
select select "0"
select select "2"
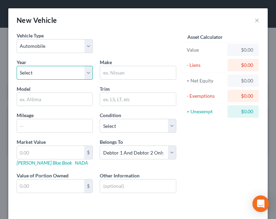
click at [58, 74] on select "Select 2026 2025 2024 2023 2022 2021 2020 2019 2018 2017 2016 2015 2014 2013 20…" at bounding box center [55, 73] width 76 height 14
select select "27"
click at [17, 66] on select "Select 2026 2025 2024 2023 2022 2021 2020 2019 2018 2017 2016 2015 2014 2013 20…" at bounding box center [55, 73] width 76 height 14
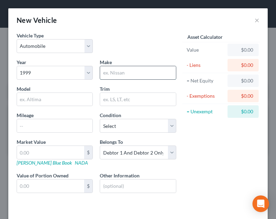
click at [126, 72] on input "text" at bounding box center [137, 72] width 75 height 13
type input "Chevrolet"
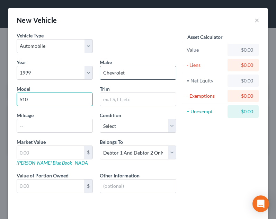
type input "S10"
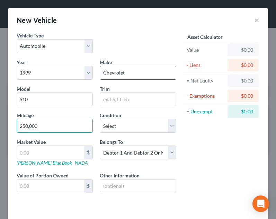
type input "250,000"
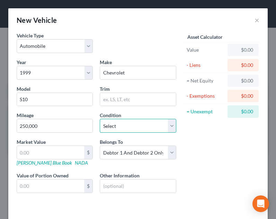
click at [123, 127] on select "Select Excellent Very Good Good Fair Poor" at bounding box center [138, 126] width 76 height 14
click at [100, 119] on select "Select Excellent Very Good Good Fair Poor" at bounding box center [138, 126] width 76 height 14
click at [138, 119] on select "Select Excellent Very Good Good Fair Poor" at bounding box center [138, 126] width 76 height 14
select select "3"
click at [100, 119] on select "Select Excellent Very Good Good Fair Poor" at bounding box center [138, 126] width 76 height 14
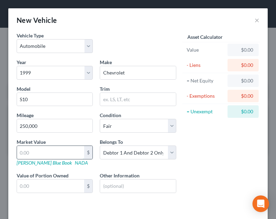
click at [54, 148] on input "text" at bounding box center [50, 152] width 67 height 13
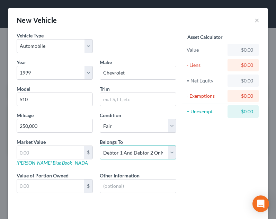
click at [131, 153] on select "Select Debtor 1 Only Debtor 2 Only Debtor 1 And Debtor 2 Only At Least One Of T…" at bounding box center [138, 152] width 76 height 14
select select "0"
click at [100, 145] on select "Select Debtor 1 Only Debtor 2 Only Debtor 1 And Debtor 2 Only At Least One Of T…" at bounding box center [138, 152] width 76 height 14
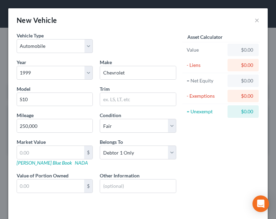
click at [198, 177] on div "Asset Calculator Value $0.00 - Liens $0.00 = Net Equity $0.00 - Exemptions $0.0…" at bounding box center [221, 118] width 83 height 172
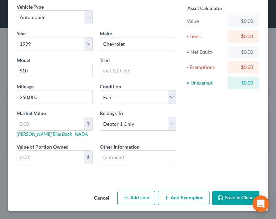
click at [220, 199] on button "Save & Close" at bounding box center [235, 198] width 47 height 15
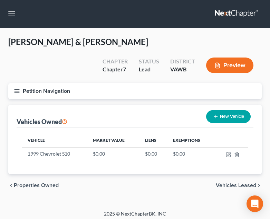
click at [215, 122] on button "New Vehicle" at bounding box center [228, 116] width 45 height 13
select select "0"
select select "2"
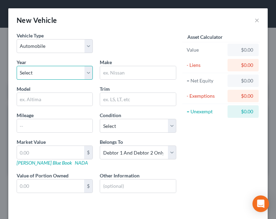
drag, startPoint x: 67, startPoint y: 69, endPoint x: 63, endPoint y: 77, distance: 9.1
click at [67, 69] on select "Select 2026 2025 2024 2023 2022 2021 2020 2019 2018 2017 2016 2015 2014 2013 20…" at bounding box center [55, 73] width 76 height 14
click at [17, 66] on select "Select 2026 2025 2024 2023 2022 2021 2020 2019 2018 2017 2016 2015 2014 2013 20…" at bounding box center [55, 73] width 76 height 14
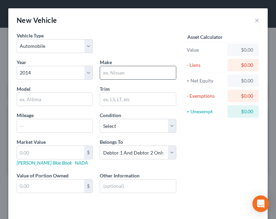
click at [132, 77] on input "text" at bounding box center [137, 72] width 75 height 13
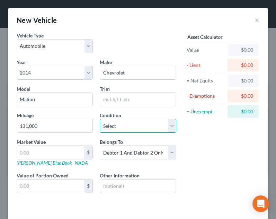
click at [128, 127] on select "Select Excellent Very Good Good Fair Poor" at bounding box center [138, 126] width 76 height 14
click at [100, 119] on select "Select Excellent Very Good Good Fair Poor" at bounding box center [138, 126] width 76 height 14
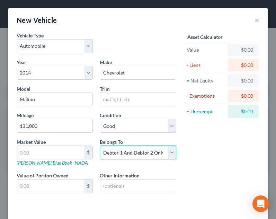
click at [151, 154] on select "Select Debtor 1 Only Debtor 2 Only Debtor 1 And Debtor 2 Only At Least One Of T…" at bounding box center [138, 152] width 76 height 14
click at [100, 145] on select "Select Debtor 1 Only Debtor 2 Only Debtor 1 And Debtor 2 Only At Least One Of T…" at bounding box center [138, 152] width 76 height 14
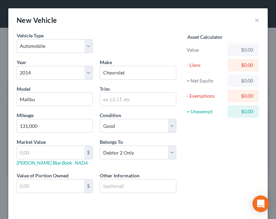
click at [214, 172] on div "Asset Calculator Value $0.00 - Liens $0.00 = Net Equity $0.00 - Exemptions $0.0…" at bounding box center [221, 118] width 83 height 172
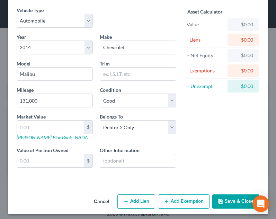
scroll to position [28, 0]
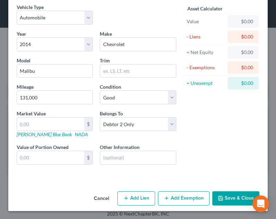
click at [223, 196] on button "Save & Close" at bounding box center [235, 198] width 47 height 15
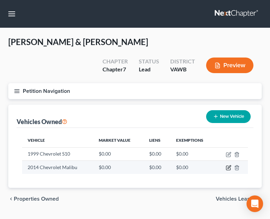
click at [229, 167] on icon "button" at bounding box center [229, 166] width 3 height 3
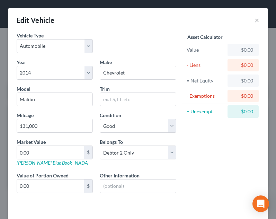
scroll to position [29, 0]
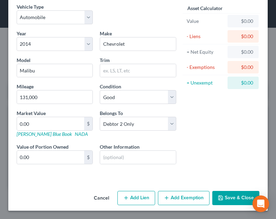
click at [144, 193] on button "Add Lien" at bounding box center [136, 198] width 38 height 15
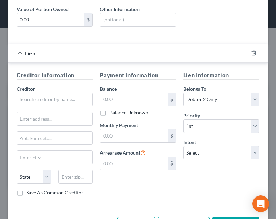
scroll to position [167, 0]
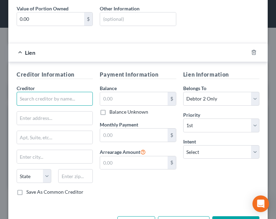
click at [59, 98] on input "text" at bounding box center [55, 99] width 76 height 14
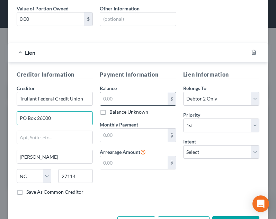
click at [123, 95] on input "text" at bounding box center [133, 98] width 67 height 13
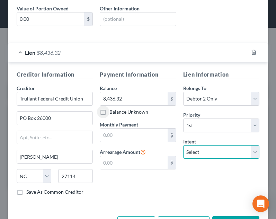
click at [200, 157] on select "Select Surrender Redeem Reaffirm Avoid Other" at bounding box center [221, 152] width 76 height 14
click at [183, 145] on select "Select Surrender Redeem Reaffirm Avoid Other" at bounding box center [221, 152] width 76 height 14
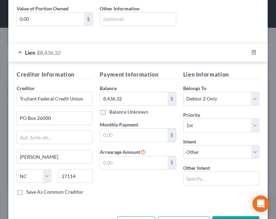
click at [205, 168] on label "Other Intent" at bounding box center [196, 167] width 27 height 7
click at [201, 176] on input "text" at bounding box center [221, 178] width 76 height 14
click at [184, 197] on div "Lien Information Belongs To * Select Debtor 1 Only Debtor 2 Only Debtor 1 And D…" at bounding box center [221, 135] width 83 height 130
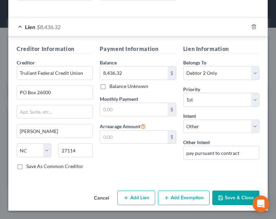
click at [224, 196] on button "Save & Close" at bounding box center [235, 197] width 47 height 15
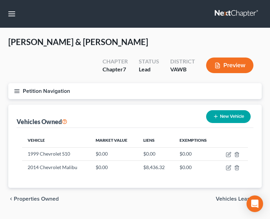
click at [214, 119] on button "New Vehicle" at bounding box center [228, 116] width 45 height 13
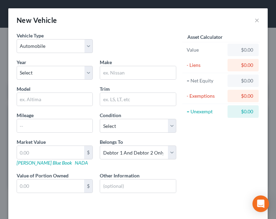
click at [204, 125] on div "Asset Calculator Value $0.00 - Liens $0.00 = Net Equity $0.00 - Exemptions $0.0…" at bounding box center [221, 118] width 83 height 172
click at [247, 17] on div "New Vehicle ×" at bounding box center [137, 20] width 259 height 24
click at [254, 19] on button "×" at bounding box center [256, 20] width 5 height 8
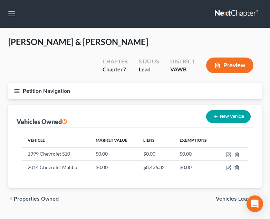
click at [227, 119] on button "New Vehicle" at bounding box center [228, 116] width 45 height 13
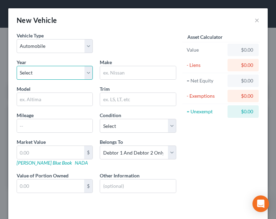
click at [66, 69] on select "Select 2026 2025 2024 2023 2022 2021 2020 2019 2018 2017 2016 2015 2014 2013 20…" at bounding box center [55, 73] width 76 height 14
click at [17, 66] on select "Select 2026 2025 2024 2023 2022 2021 2020 2019 2018 2017 2016 2015 2014 2013 20…" at bounding box center [55, 73] width 76 height 14
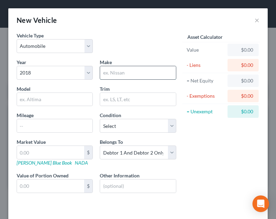
click at [132, 68] on input "text" at bounding box center [137, 72] width 75 height 13
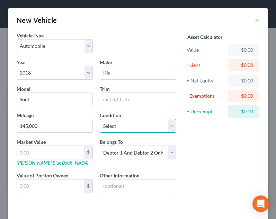
click at [132, 122] on select "Select Excellent Very Good Good Fair Poor" at bounding box center [138, 126] width 76 height 14
click at [100, 119] on select "Select Excellent Very Good Good Fair Poor" at bounding box center [138, 126] width 76 height 14
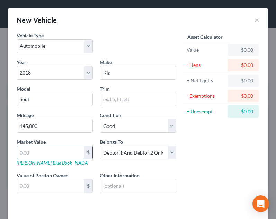
click at [55, 155] on input "text" at bounding box center [50, 152] width 67 height 13
click at [146, 152] on select "Select Debtor 1 Only Debtor 2 Only Debtor 1 And Debtor 2 Only At Least One Of T…" at bounding box center [138, 152] width 76 height 14
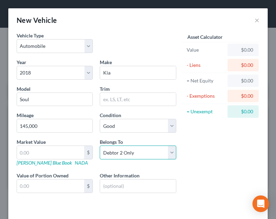
click at [100, 145] on select "Select Debtor 1 Only Debtor 2 Only Debtor 1 And Debtor 2 Only At Least One Of T…" at bounding box center [138, 152] width 76 height 14
click at [205, 154] on div "Asset Calculator Value $0.00 - Liens $0.00 = Net Equity $0.00 - Exemptions $0.0…" at bounding box center [221, 118] width 83 height 172
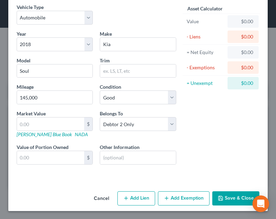
scroll to position [29, 0]
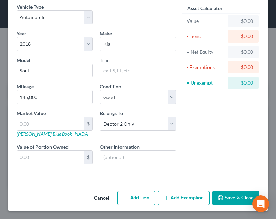
click at [224, 198] on button "Save & Close" at bounding box center [235, 198] width 47 height 15
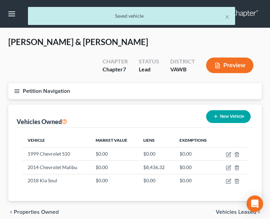
click at [19, 94] on button "Petition Navigation" at bounding box center [135, 91] width 254 height 16
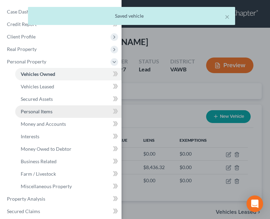
click at [51, 115] on link "Personal Items" at bounding box center [68, 111] width 107 height 12
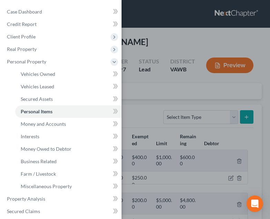
click at [199, 125] on div "Case Dashboard Payments Invoices Payments Payments Credit Report Client Profile" at bounding box center [135, 109] width 270 height 219
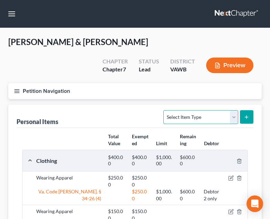
click at [198, 119] on select "Select Item Type Clothing Collectibles Of Value Electronics Firearms Household …" at bounding box center [201, 117] width 75 height 14
click at [165, 110] on select "Select Item Type Clothing Collectibles Of Value Electronics Firearms Household …" at bounding box center [201, 117] width 75 height 14
click at [248, 116] on icon "submit" at bounding box center [247, 117] width 6 height 6
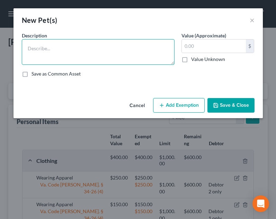
click at [102, 55] on textarea at bounding box center [98, 52] width 153 height 26
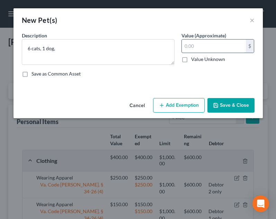
click at [216, 47] on input "text" at bounding box center [214, 45] width 64 height 13
click at [173, 98] on button "Add Exemption" at bounding box center [179, 105] width 52 height 15
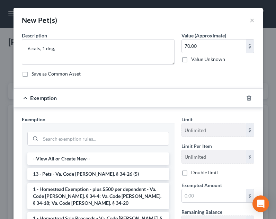
scroll to position [94, 0]
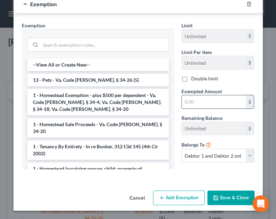
click at [191, 101] on input "text" at bounding box center [214, 101] width 64 height 13
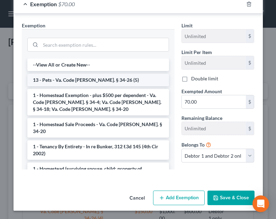
click at [103, 81] on li "13 - Pets - Va. Code Ann. § 34-26 (5)" at bounding box center [97, 80] width 141 height 12
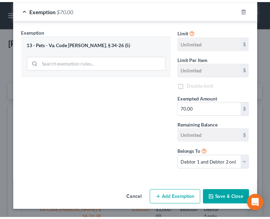
scroll to position [88, 0]
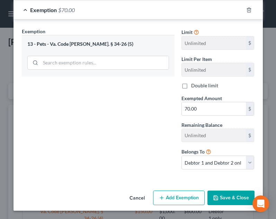
click at [226, 197] on button "Save & Close" at bounding box center [230, 197] width 47 height 15
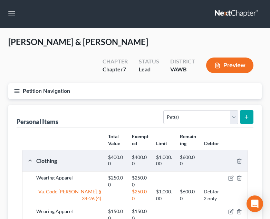
click at [15, 87] on button "Petition Navigation" at bounding box center [135, 91] width 254 height 16
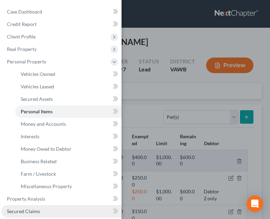
click at [37, 209] on span "Secured Claims" at bounding box center [23, 211] width 33 height 6
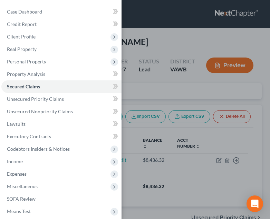
click at [188, 77] on div "Case Dashboard Payments Invoices Payments Payments Credit Report Client Profile" at bounding box center [135, 109] width 270 height 219
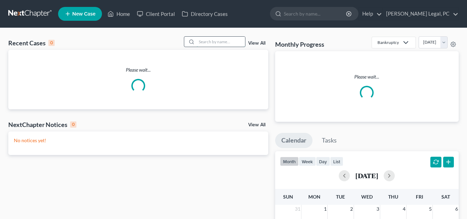
click at [213, 42] on input "search" at bounding box center [221, 42] width 48 height 10
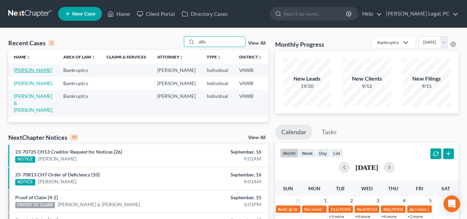
type input "allis"
click at [23, 73] on link "[PERSON_NAME]" at bounding box center [33, 70] width 38 height 6
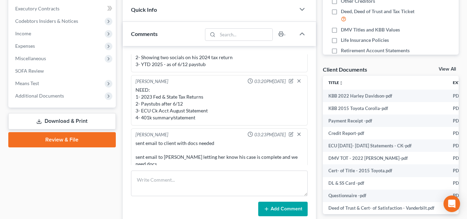
scroll to position [199, 0]
